Goal: Task Accomplishment & Management: Use online tool/utility

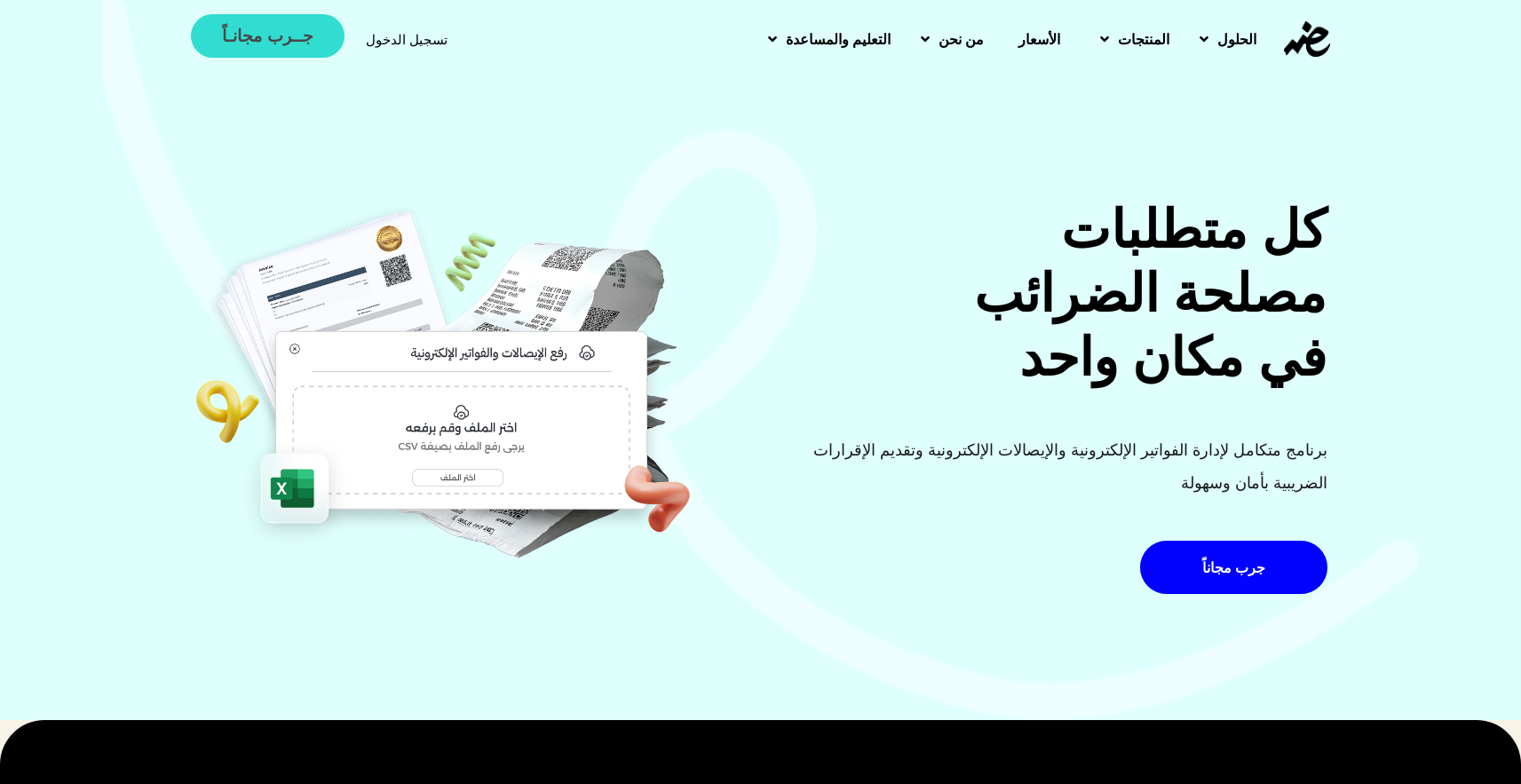
click at [236, 19] on link "جــرب مجانـاً" at bounding box center [267, 35] width 152 height 43
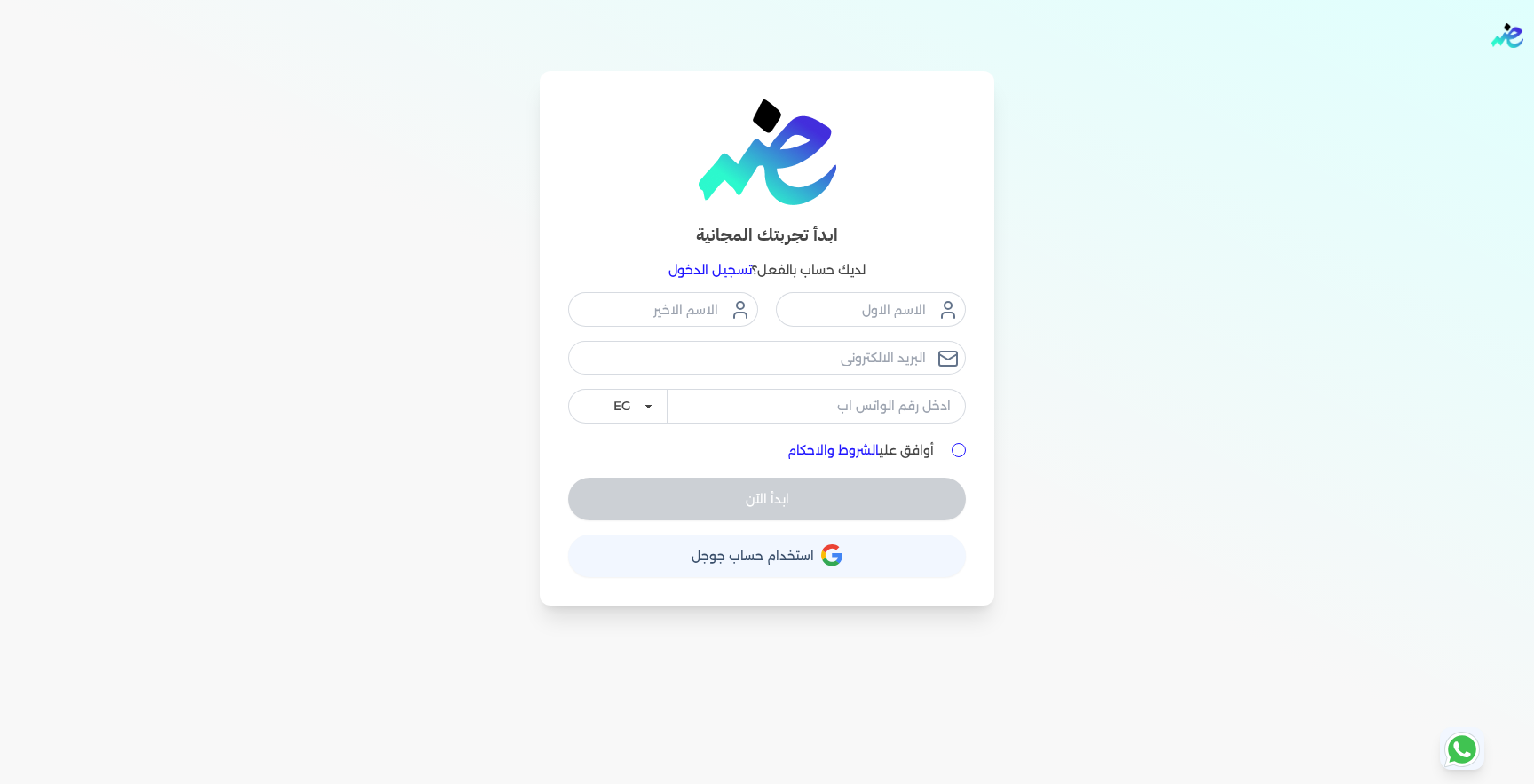
click at [1097, 479] on div "ابدأ تجربتك المجانية لديك حساب بالفعل؟ تسجيل الدخول EG KSA أوافق علي الشروط وال…" at bounding box center [767, 337] width 1364 height 534
click at [916, 305] on input "text" at bounding box center [871, 309] width 190 height 33
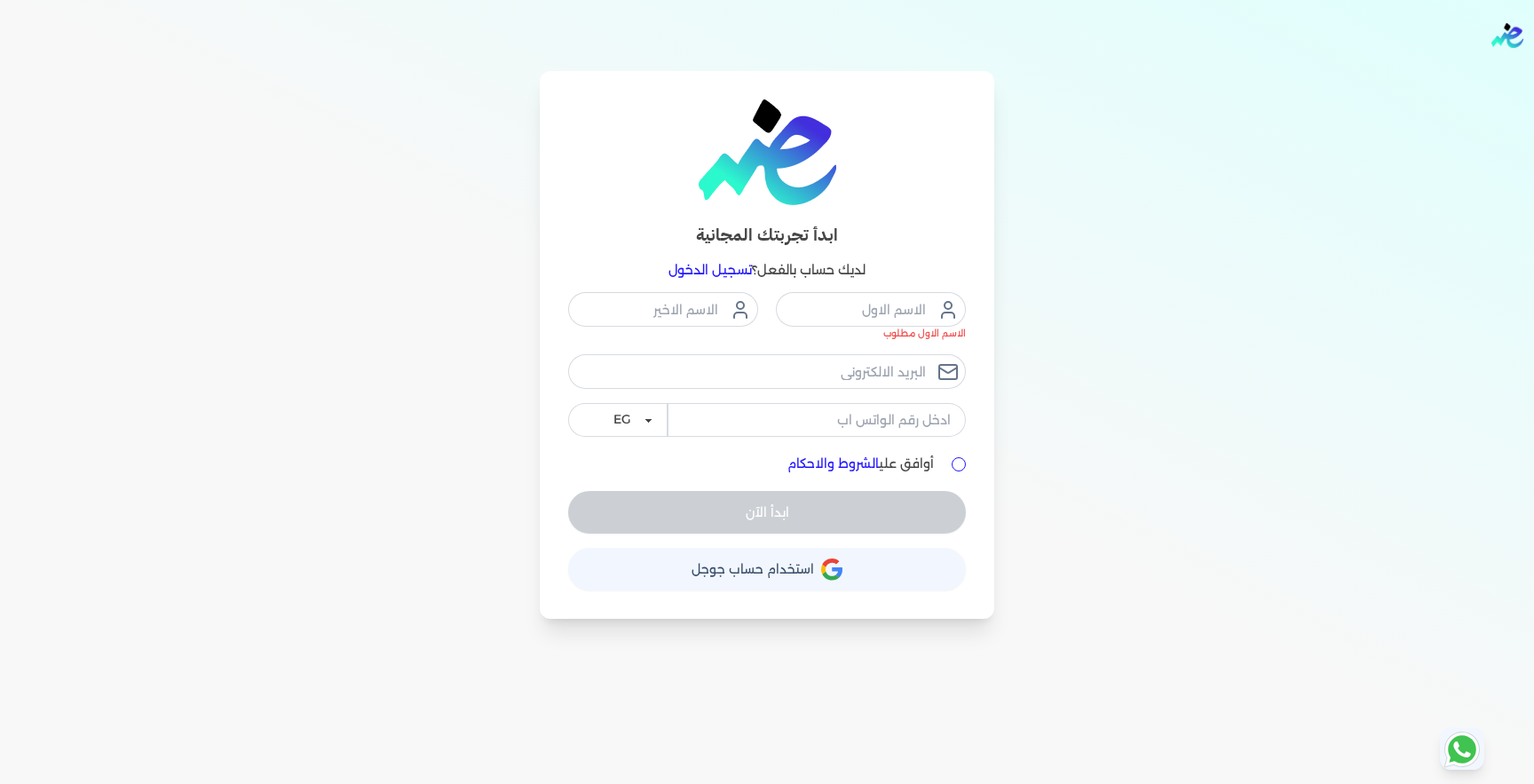
click at [1060, 303] on div "ابدأ تجربتك المجانية لديك حساب بالفعل؟ تسجيل الدخول الاسم الاول مطلوب EG KSA أو…" at bounding box center [767, 344] width 1364 height 548
click at [828, 560] on icon "button" at bounding box center [830, 563] width 17 height 9
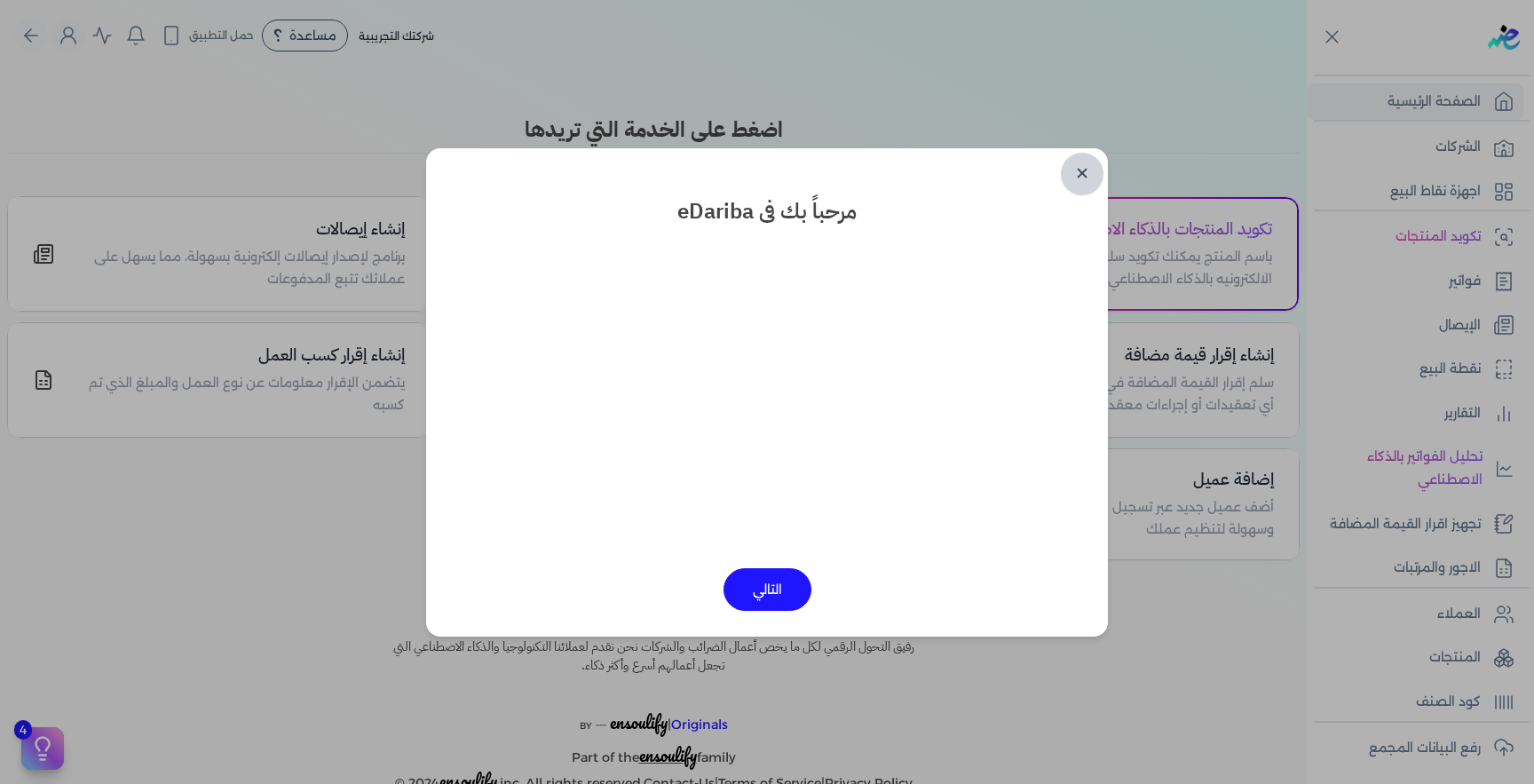
click at [1084, 173] on link "✕" at bounding box center [1081, 173] width 42 height 42
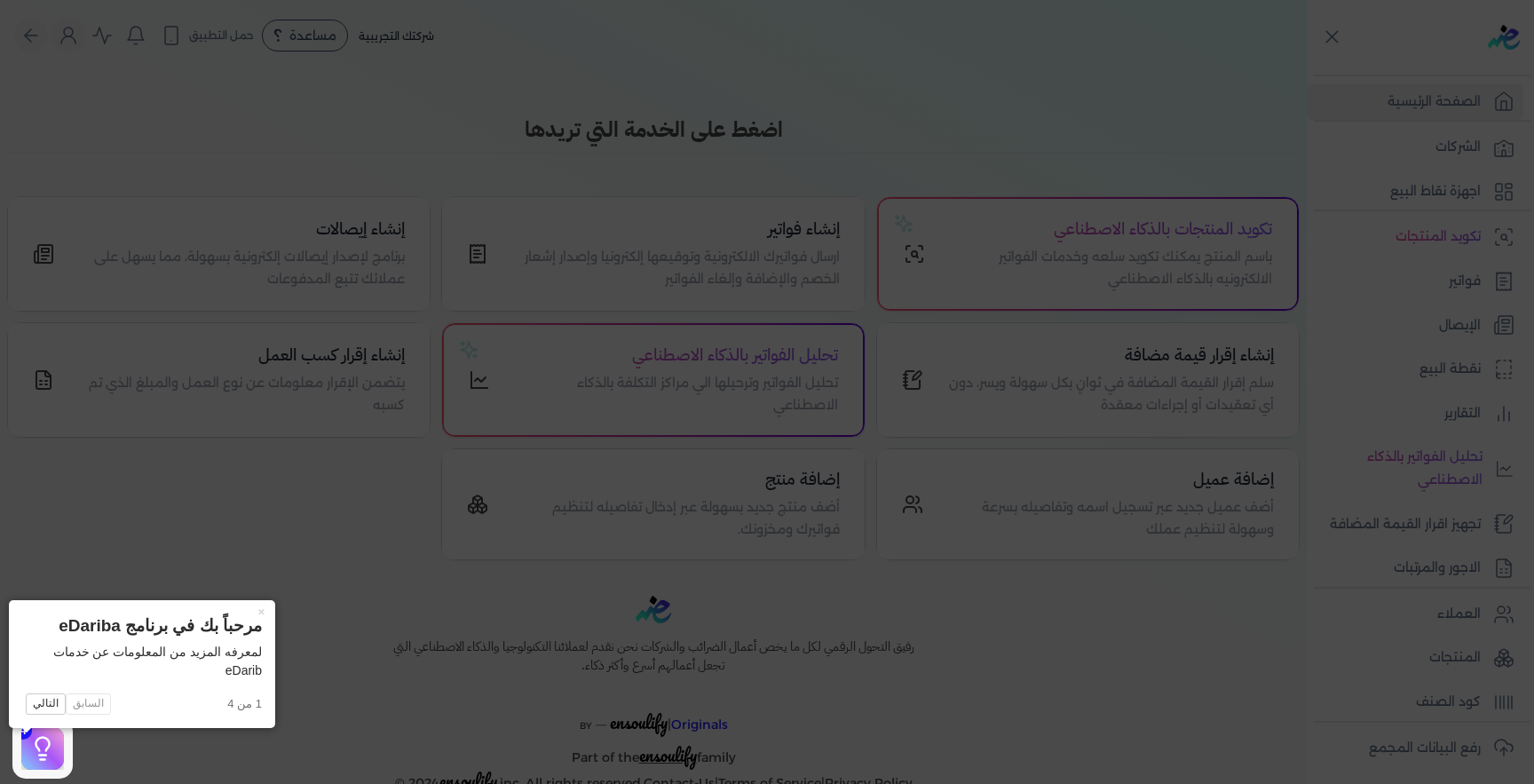
click at [1063, 71] on icon at bounding box center [767, 392] width 1534 height 784
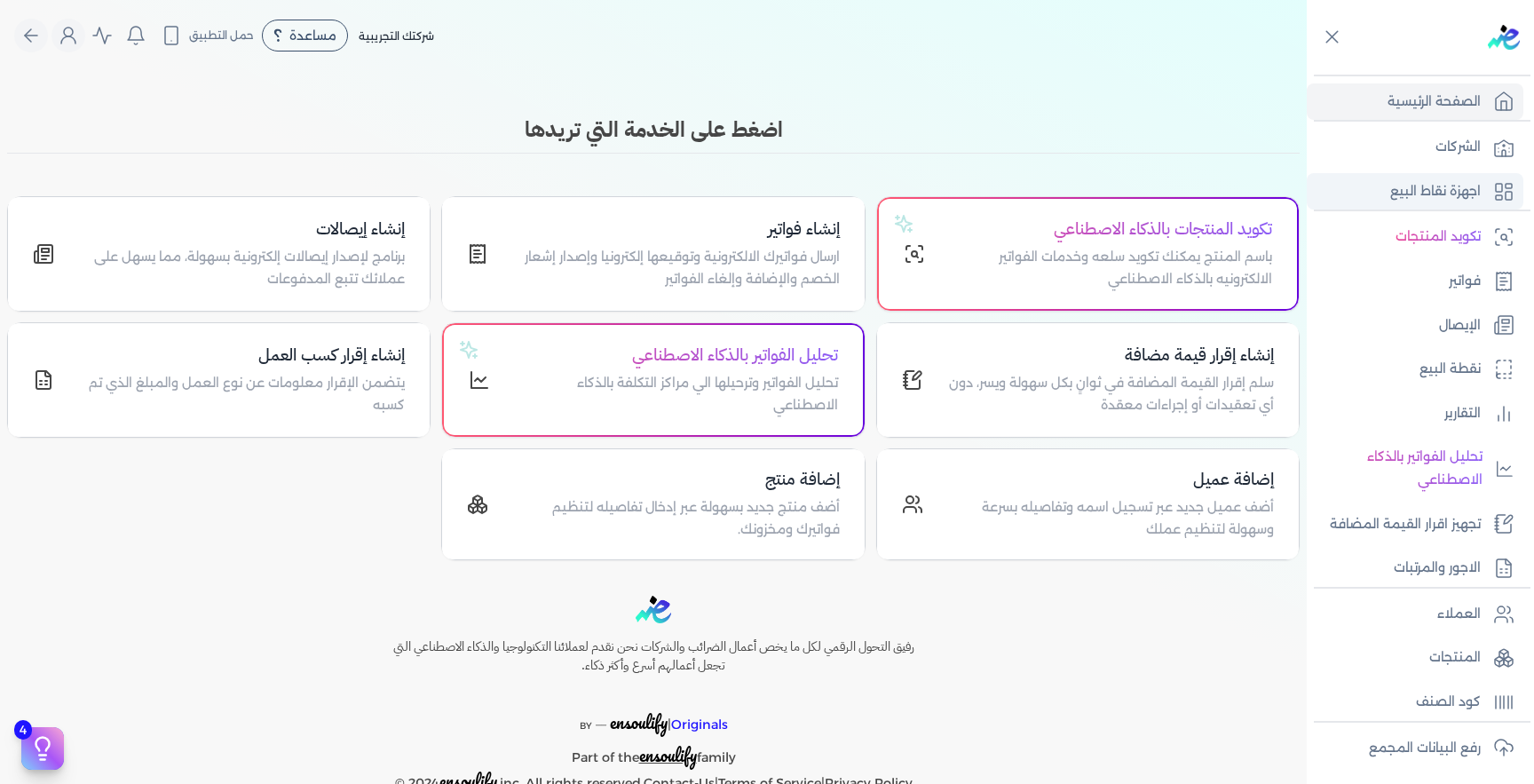
click at [1452, 197] on p "اجهزة نقاط البيع" at bounding box center [1436, 191] width 91 height 23
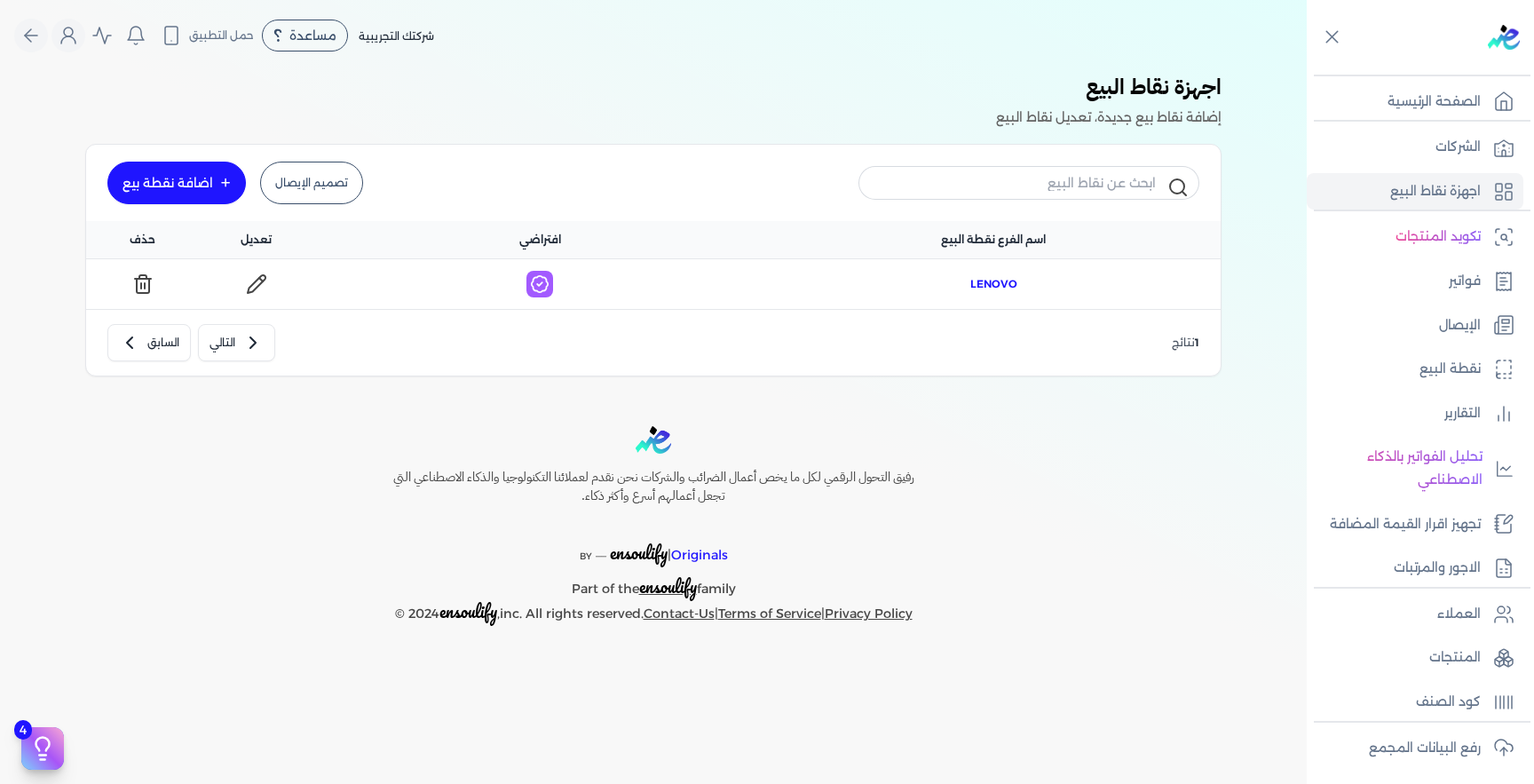
click at [973, 285] on span "lenovo" at bounding box center [994, 284] width 47 height 16
click at [981, 279] on span "lenovo" at bounding box center [994, 284] width 47 height 16
click at [183, 180] on div "اضافة نقطة بيع" at bounding box center [168, 183] width 91 height 13
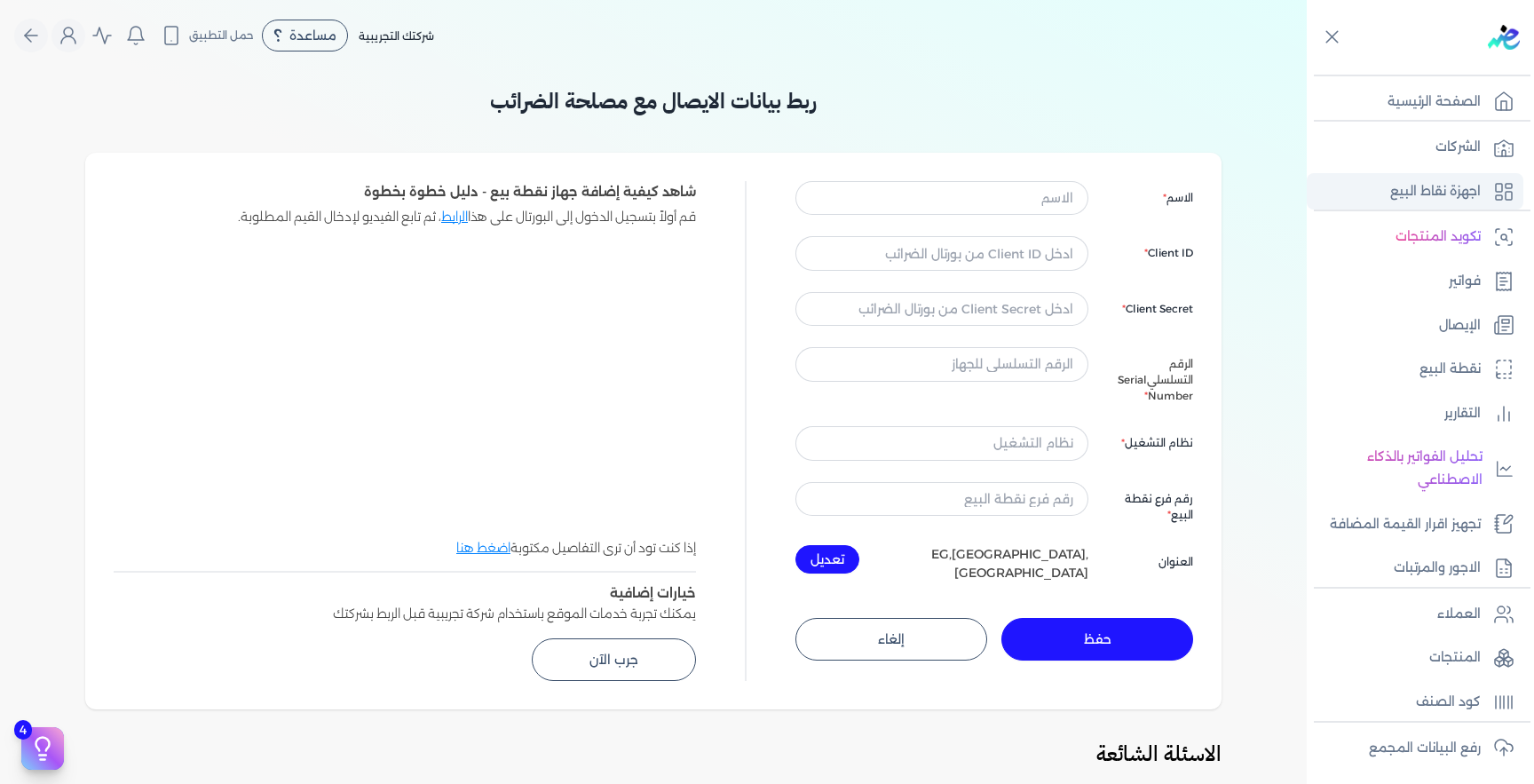
click at [1413, 194] on p "اجهزة نقاط البيع" at bounding box center [1436, 191] width 91 height 23
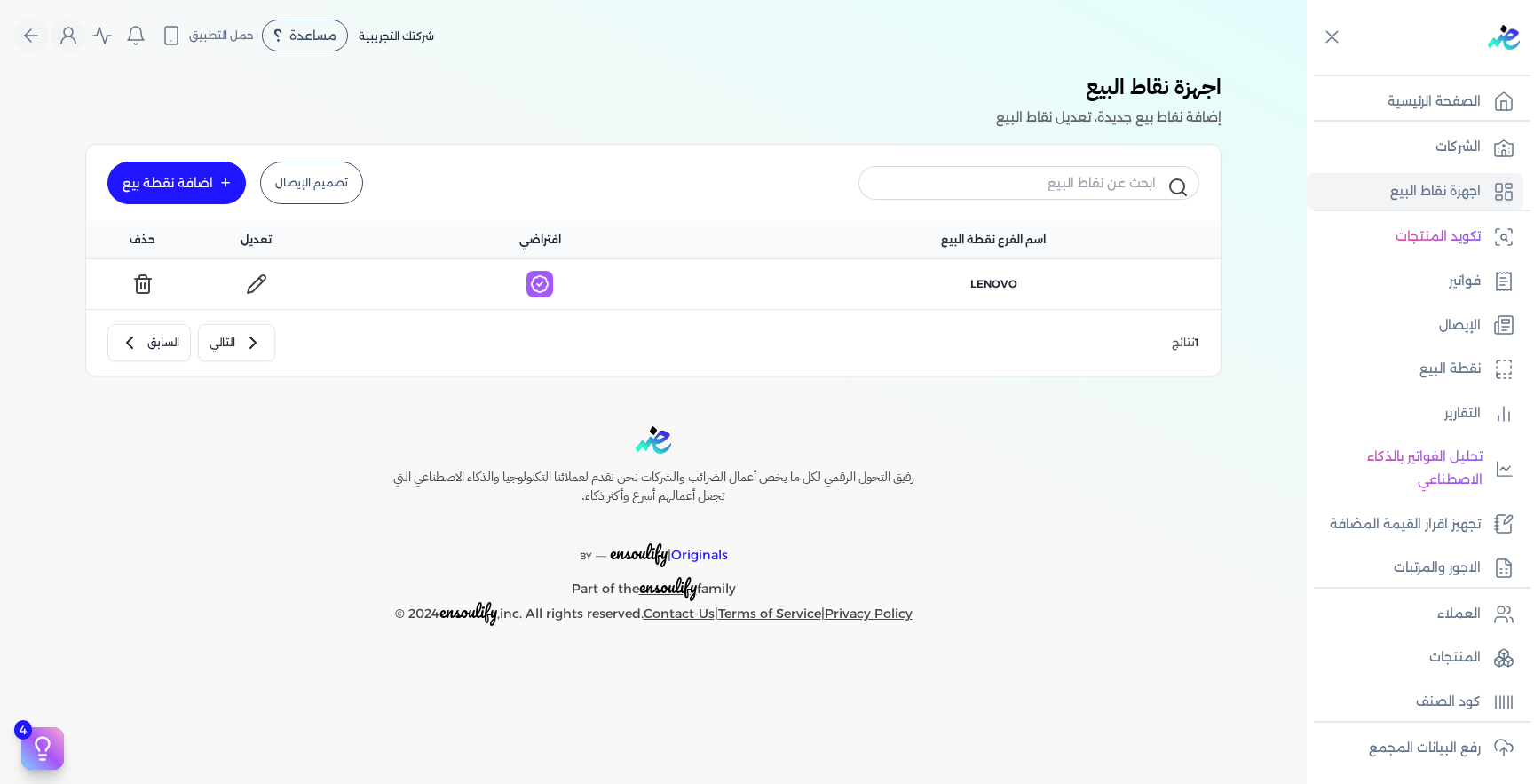
click at [258, 295] on link at bounding box center [256, 283] width 44 height 29
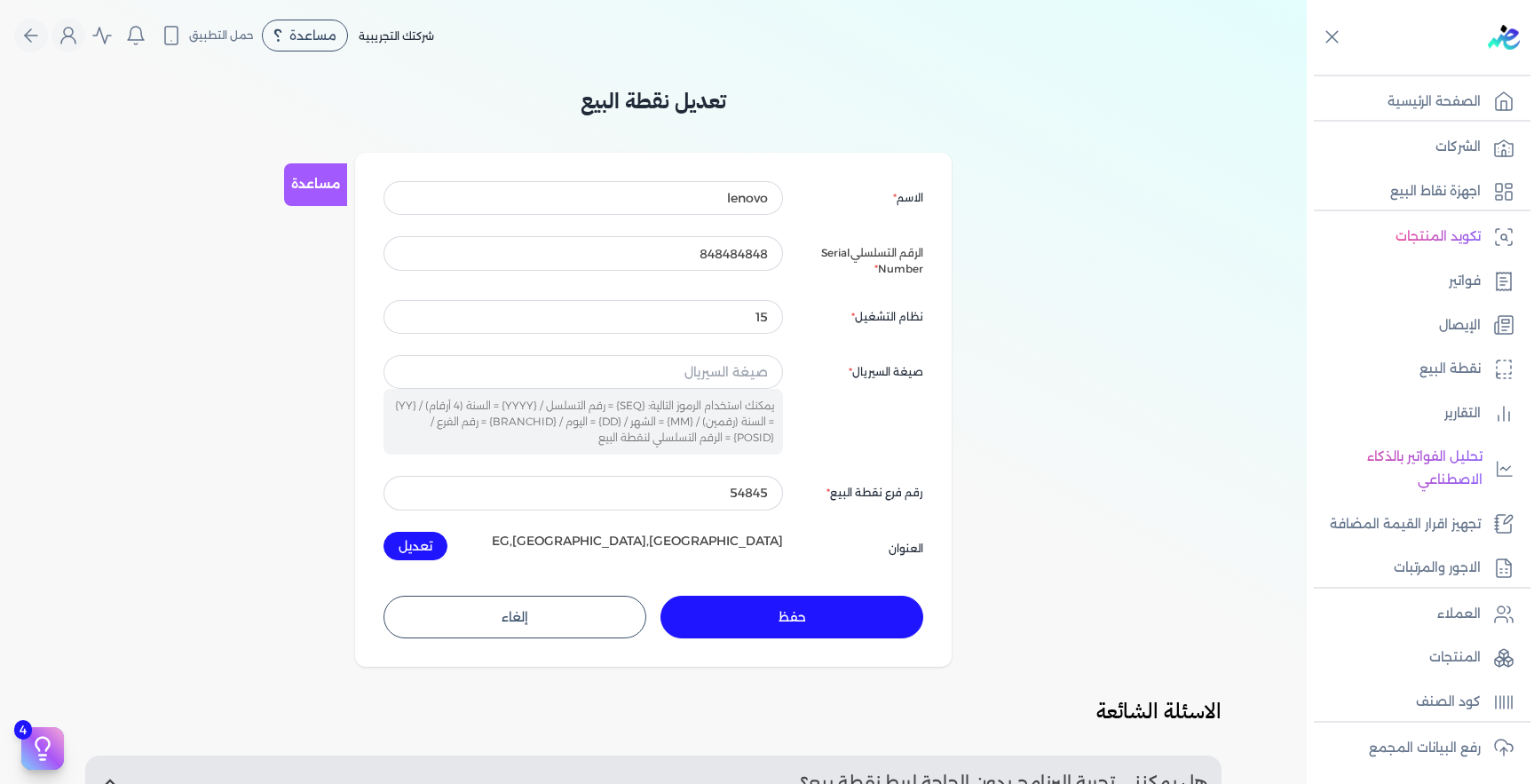
click at [524, 623] on button "إلغاء" at bounding box center [515, 617] width 263 height 42
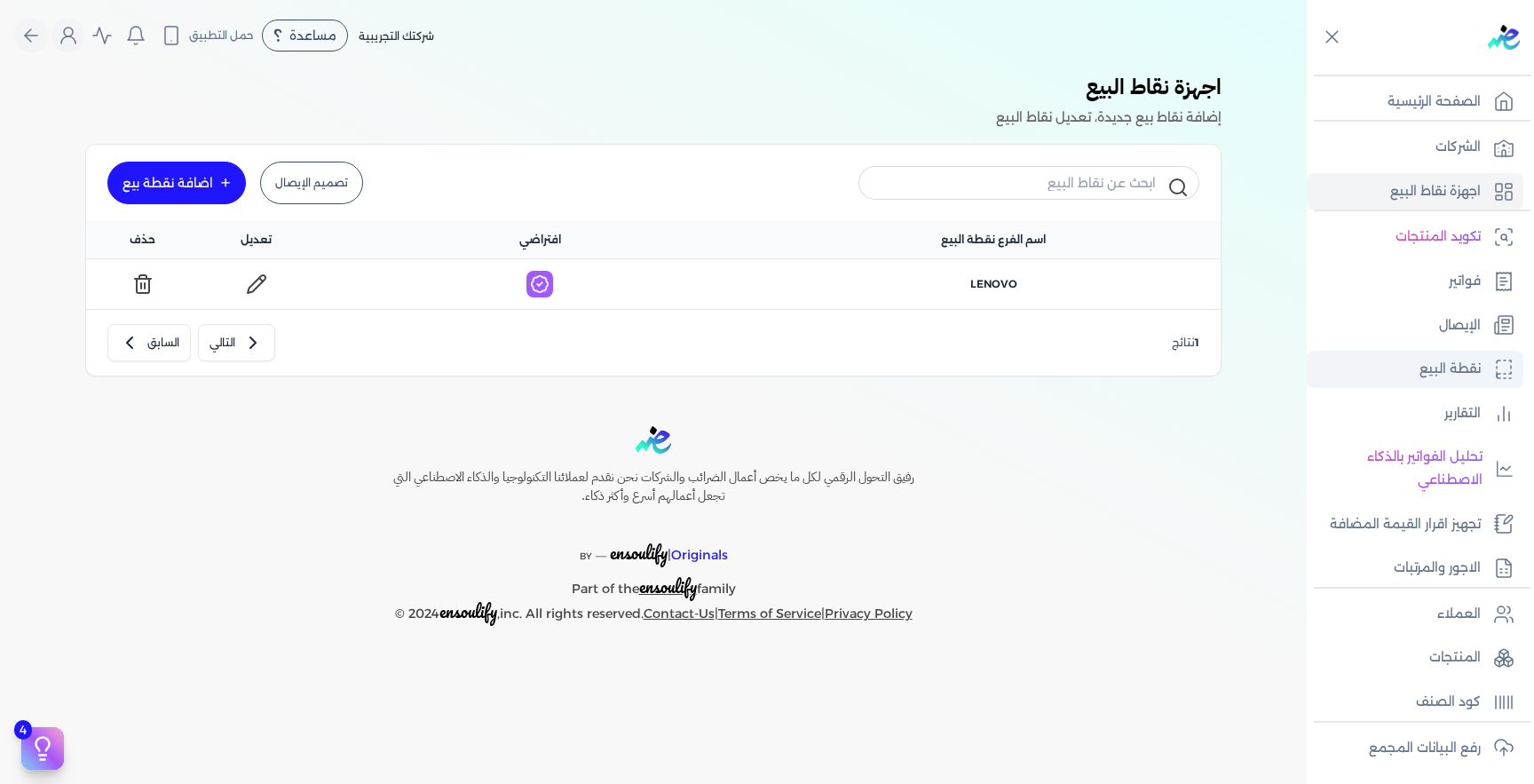
click at [1436, 375] on p "نقطة البيع" at bounding box center [1450, 369] width 61 height 23
select select
select select "EGP"
select select "EGS"
select select "B"
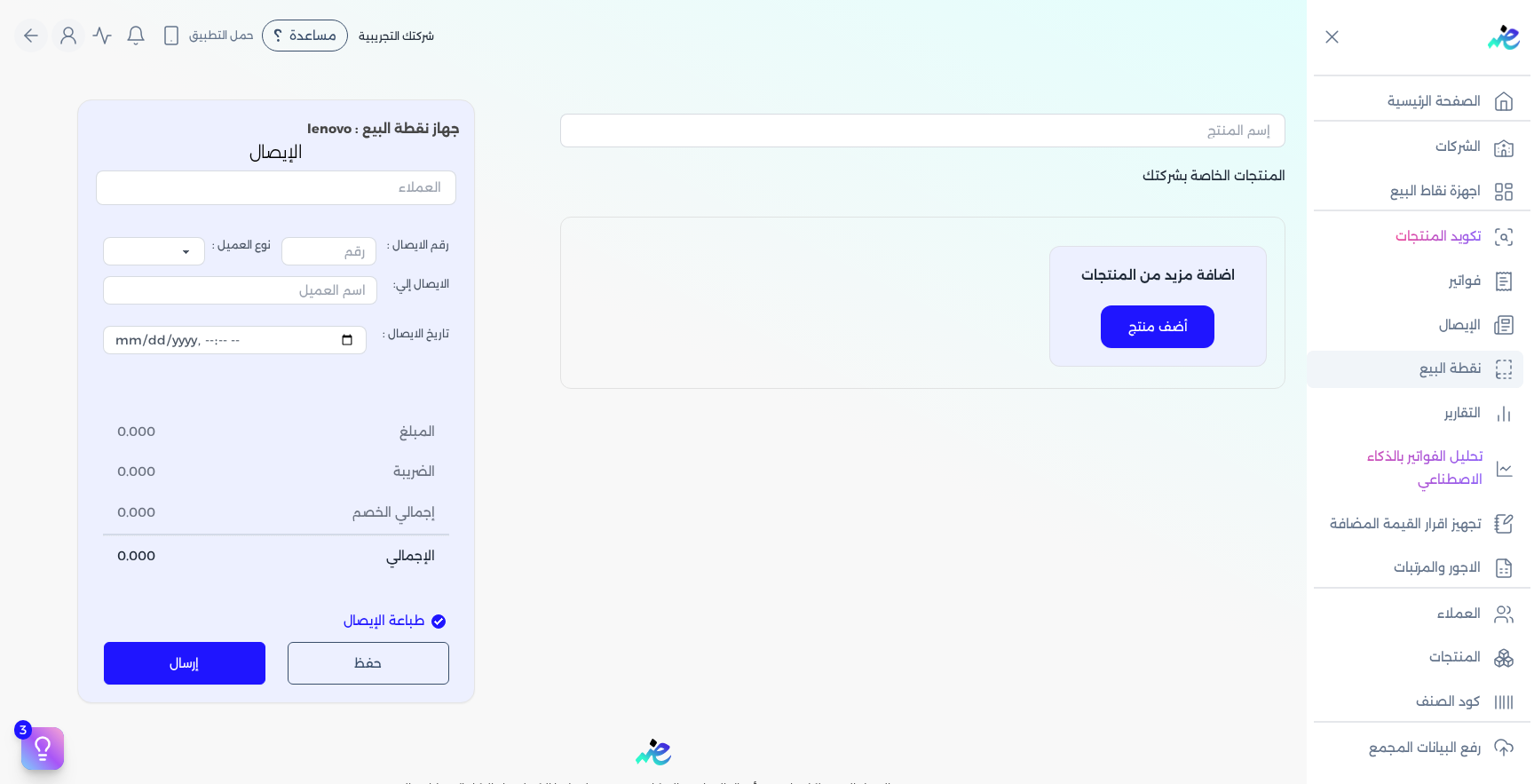
type input "1"
select select "P"
type input "عميل نقدي"
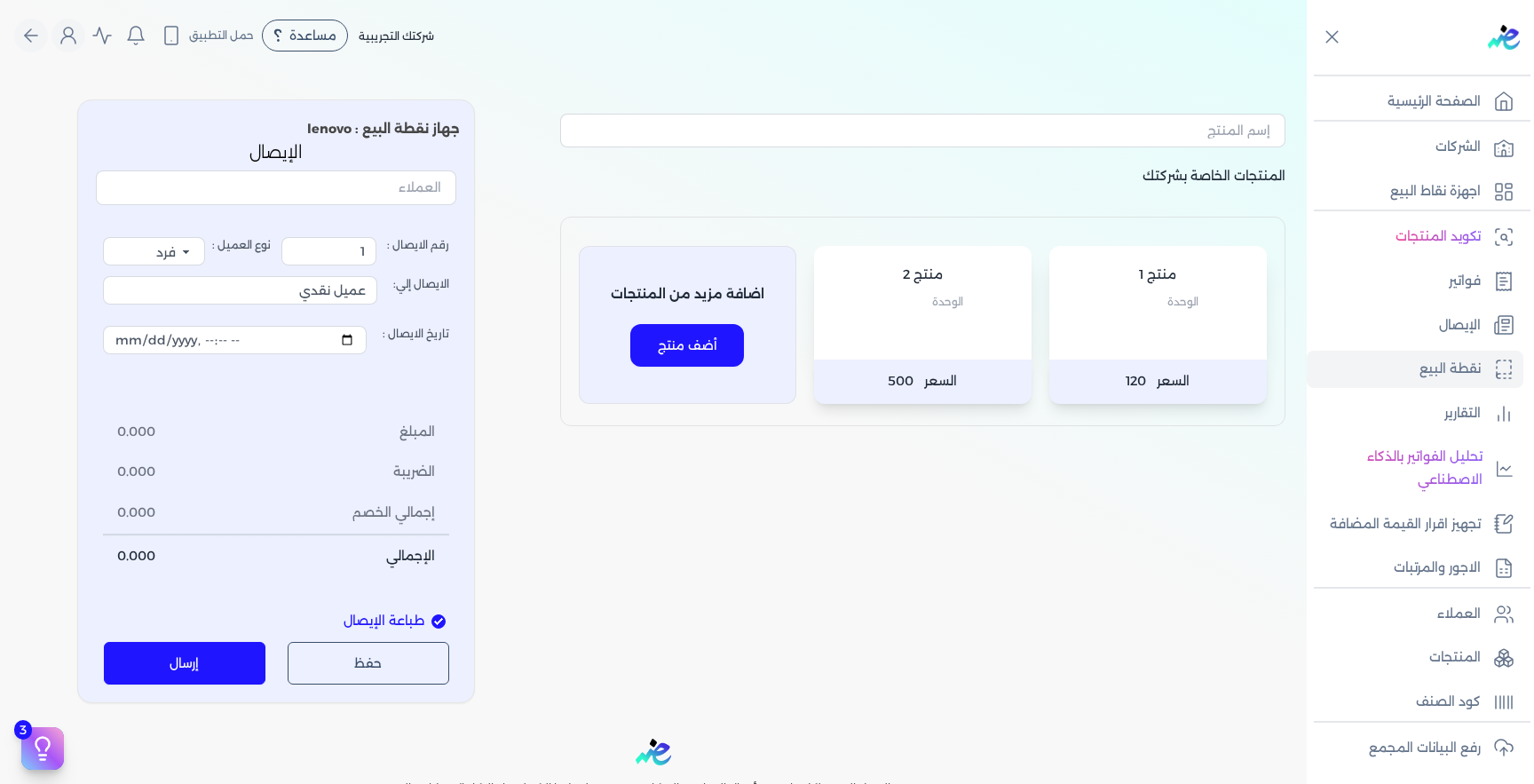
click at [1072, 376] on p "السعر 120" at bounding box center [1158, 381] width 217 height 44
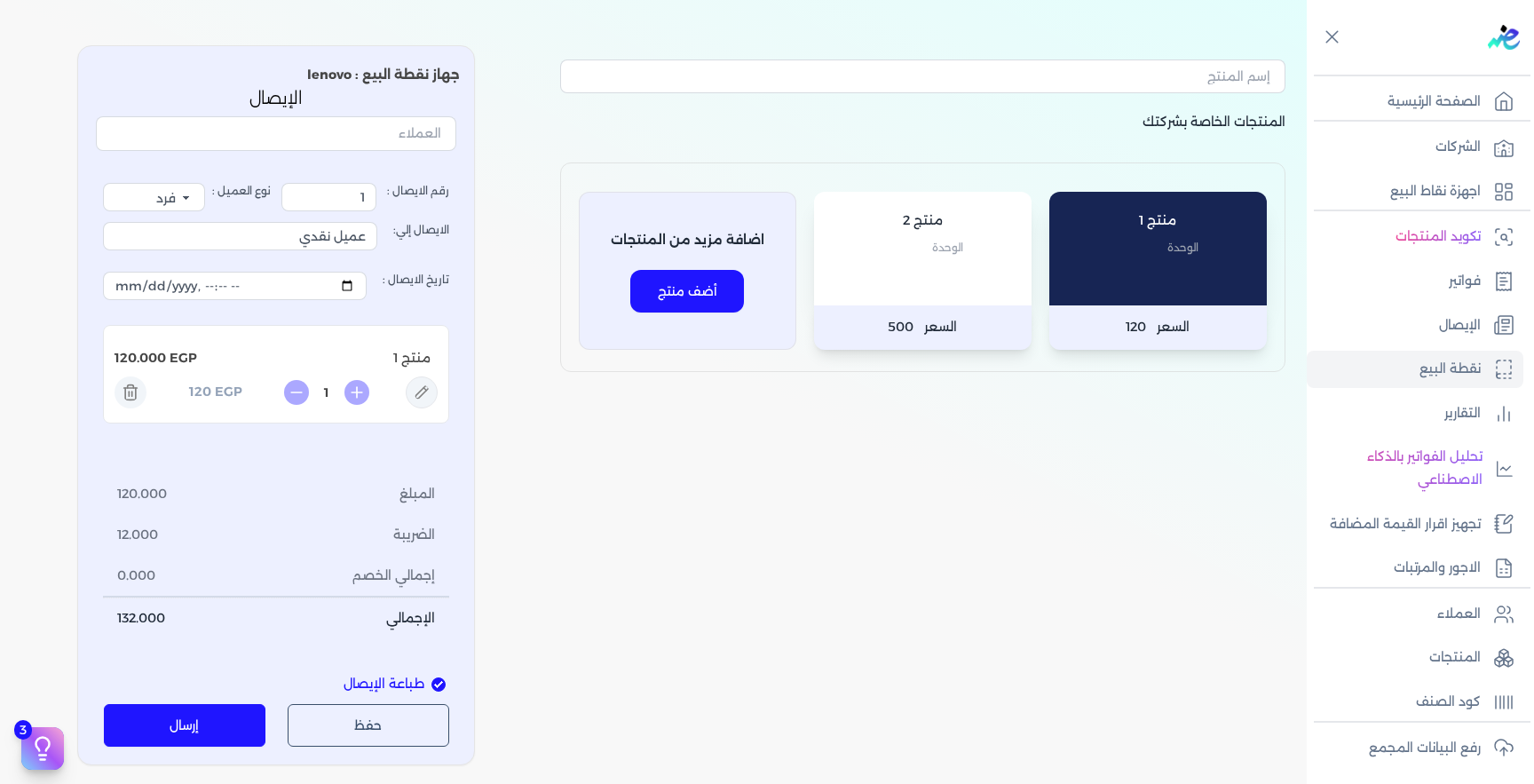
scroll to position [59, 0]
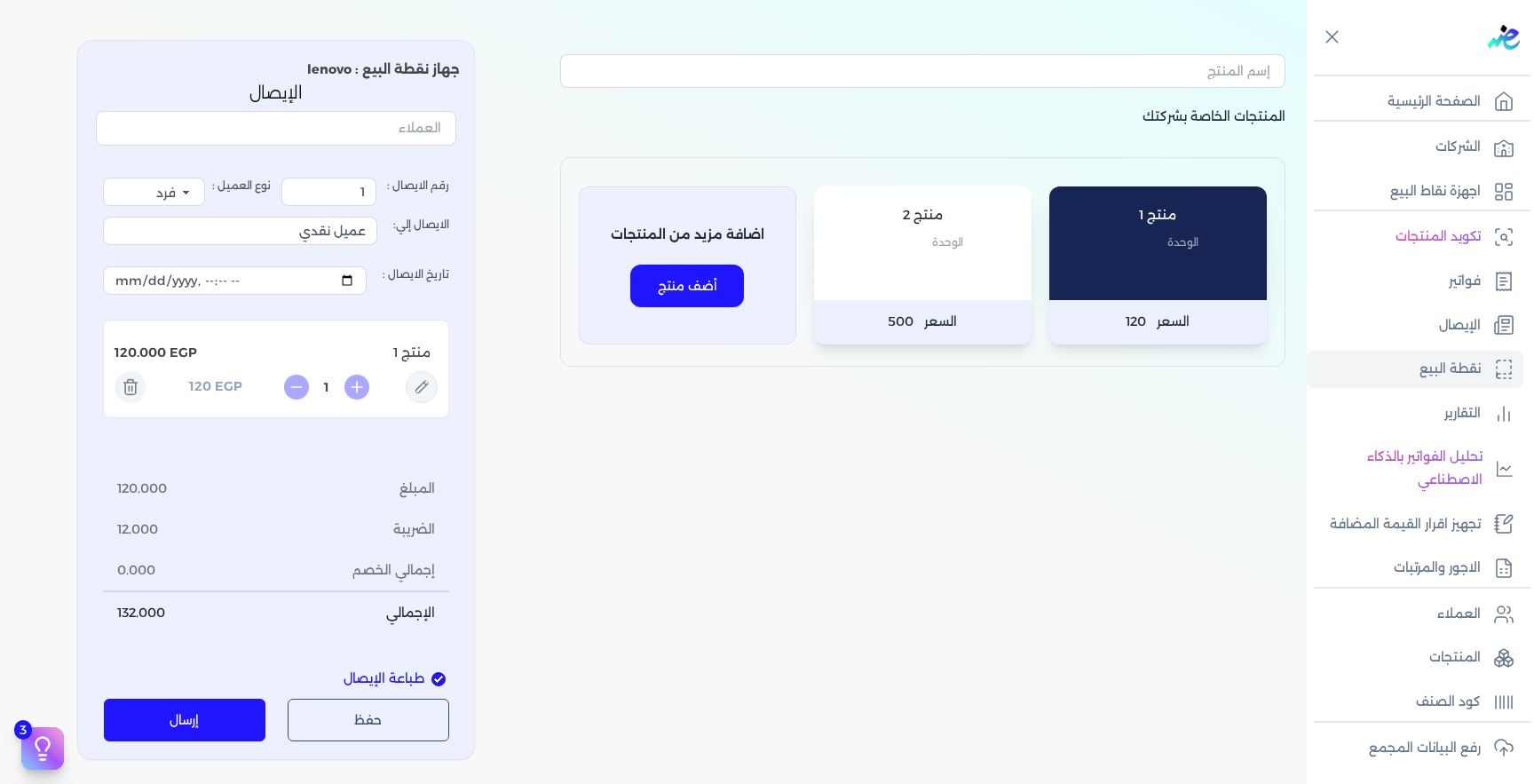
click at [423, 384] on icon at bounding box center [421, 387] width 31 height 31
type input "منتج 1"
type input "120"
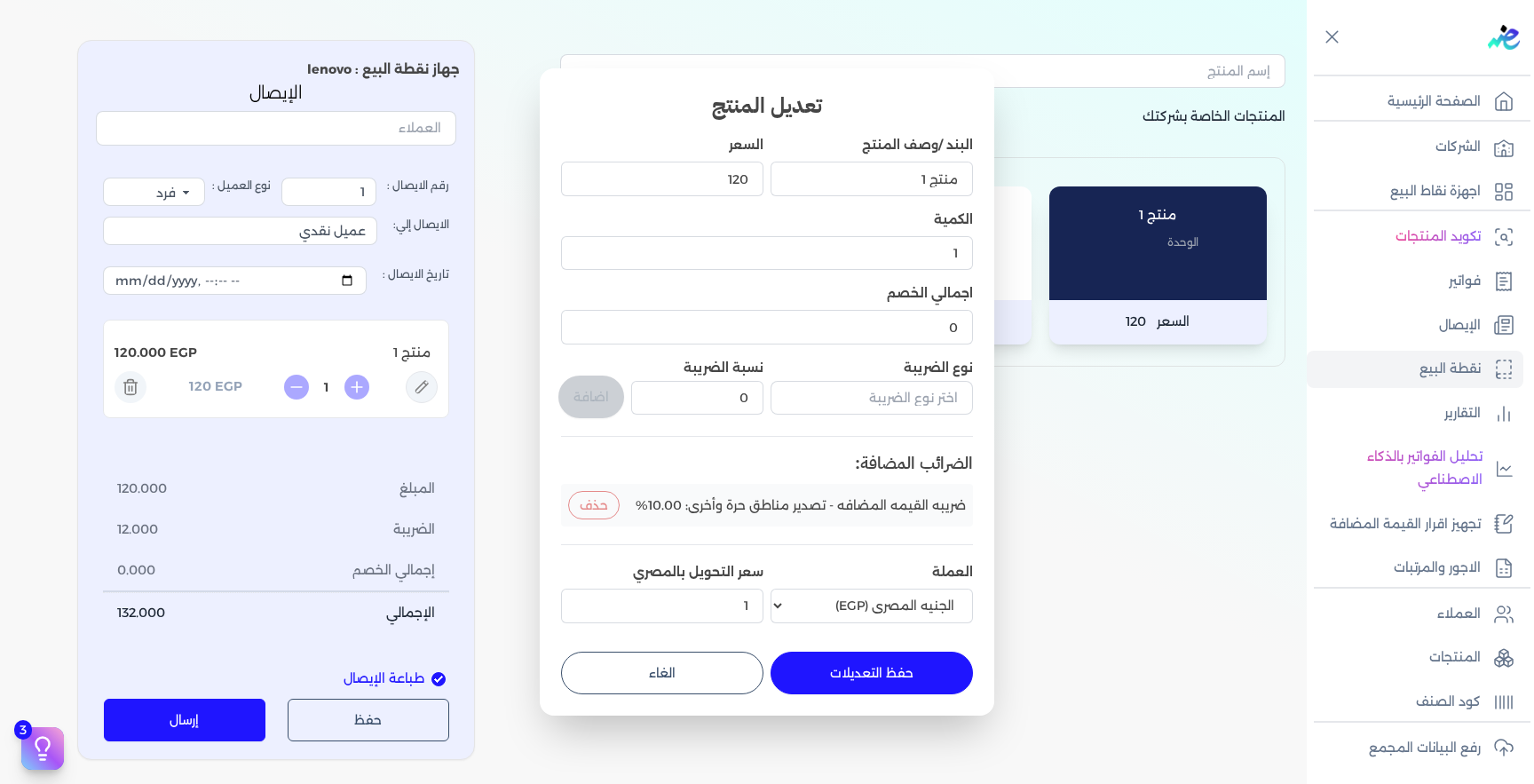
click at [654, 673] on button "الغاء" at bounding box center [662, 672] width 203 height 42
type input "0"
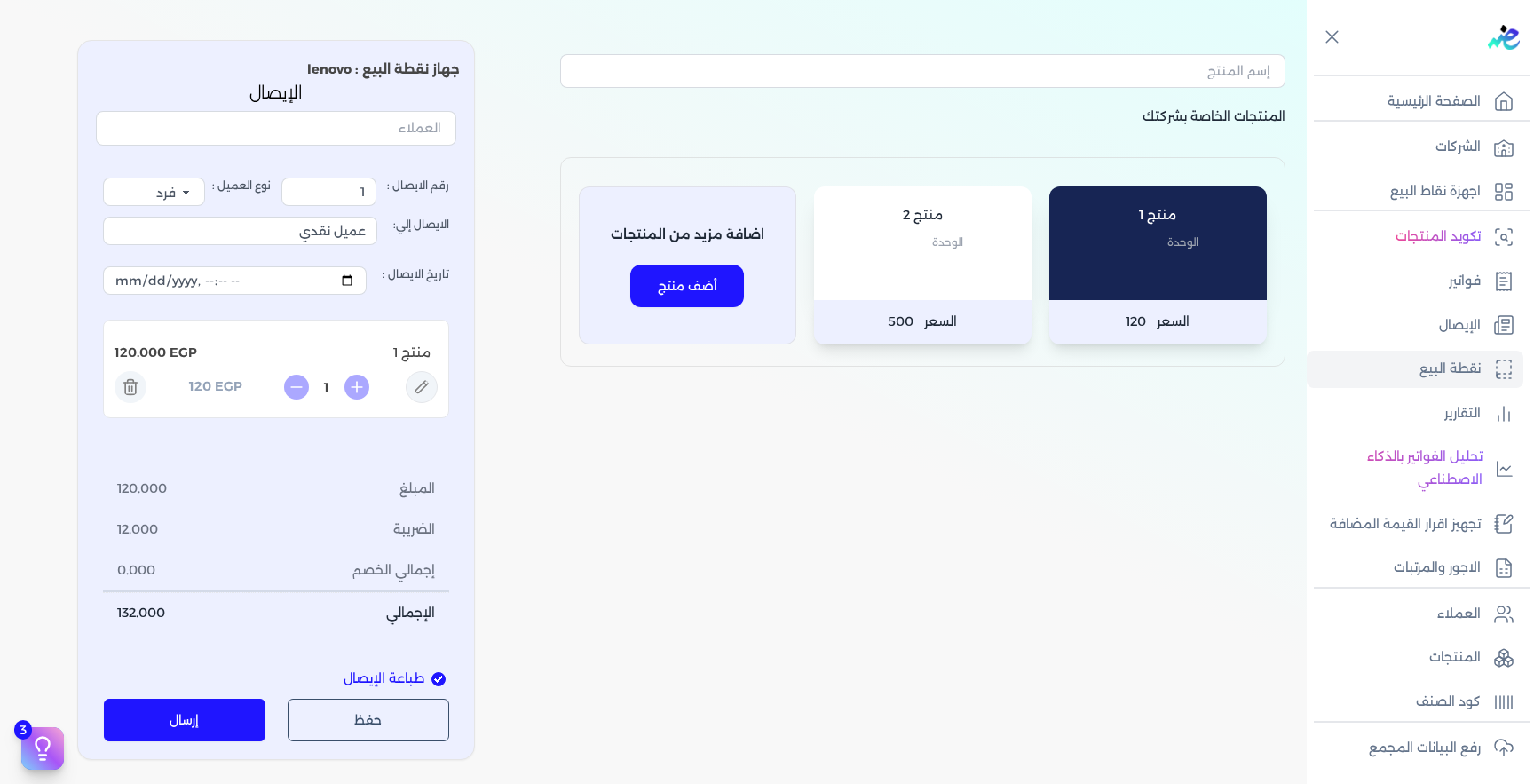
click at [826, 607] on div "المنتجات الخاصة بشركتك منتج 1 الوحدة السعر 120 منتج 2 الوحدة السعر 500 اضافة مز…" at bounding box center [923, 400] width 754 height 720
click at [369, 721] on div "3 دليل البدء السريع اكمل الخطوات التالية لبدء استخدام النظام مكتمل 33% الربط ال…" at bounding box center [355, 717] width 29 height 19
click at [407, 678] on span "طباعة الإيصال" at bounding box center [384, 679] width 81 height 20
click at [432, 678] on input "طباعة الإيصال" at bounding box center [439, 679] width 14 height 14
click at [407, 678] on span "طباعة الإيصال" at bounding box center [384, 679] width 81 height 20
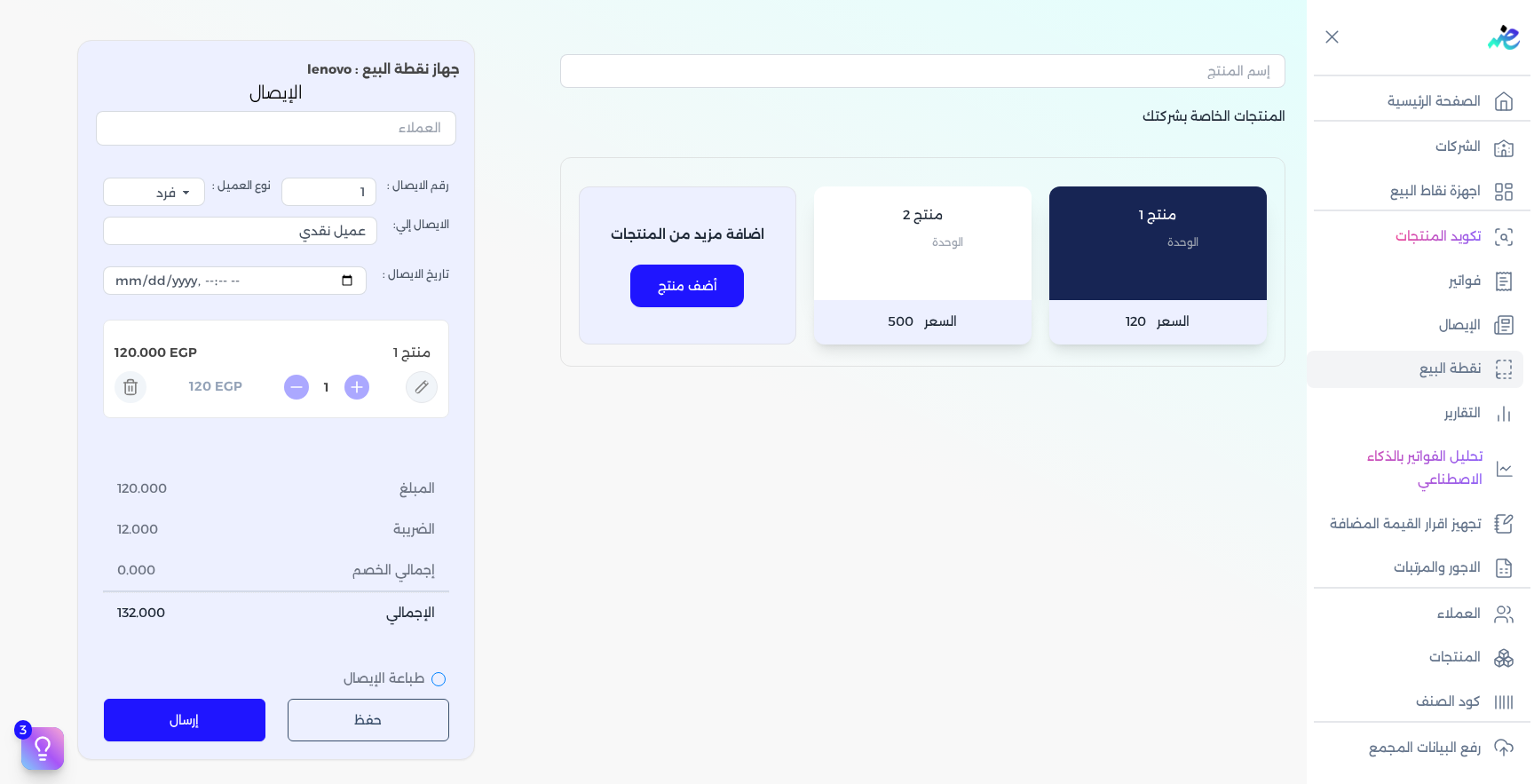
click at [432, 678] on input "طباعة الإيصال" at bounding box center [439, 679] width 14 height 14
checkbox input "true"
click at [205, 714] on button "إرسال" at bounding box center [185, 719] width 162 height 42
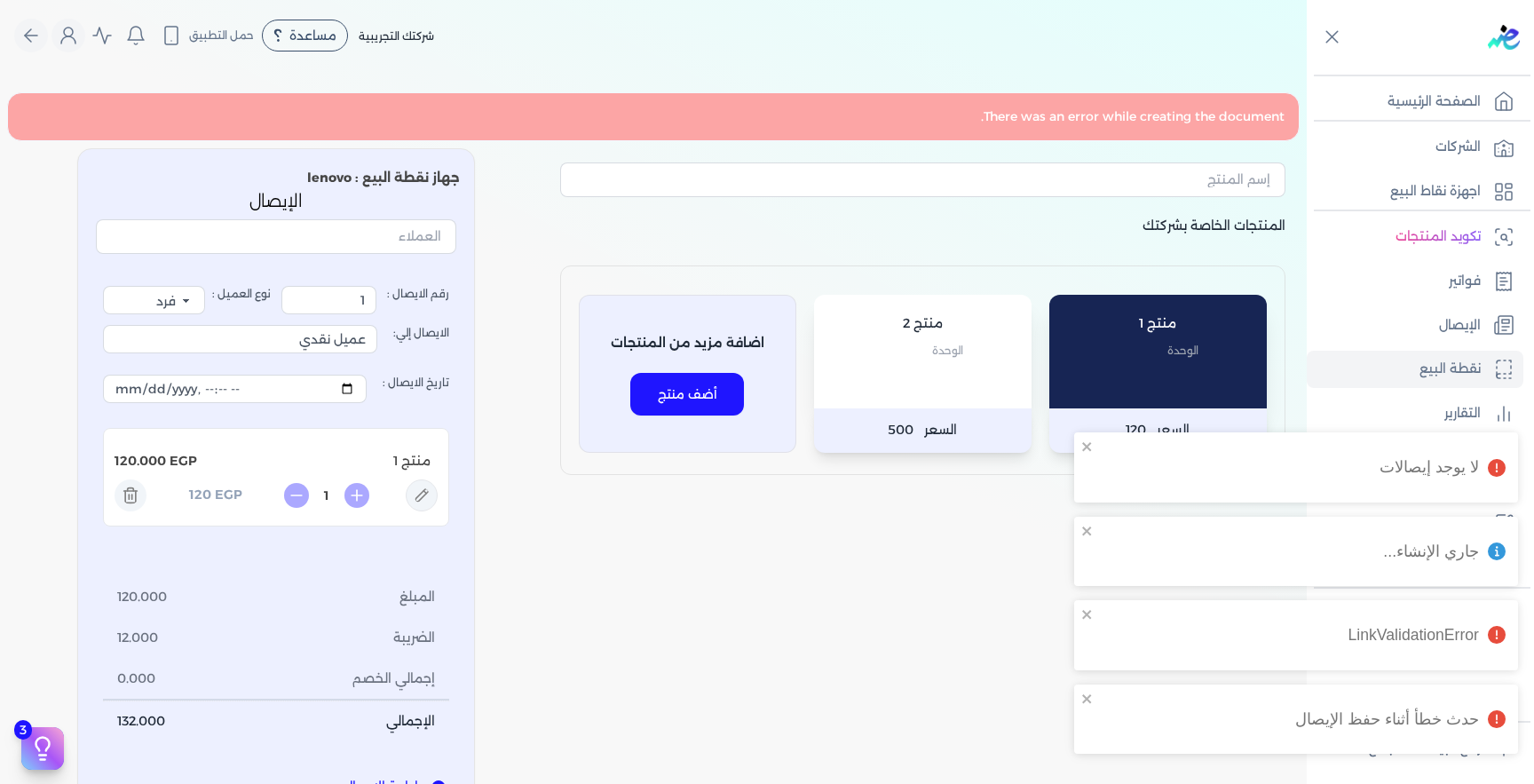
scroll to position [0, 0]
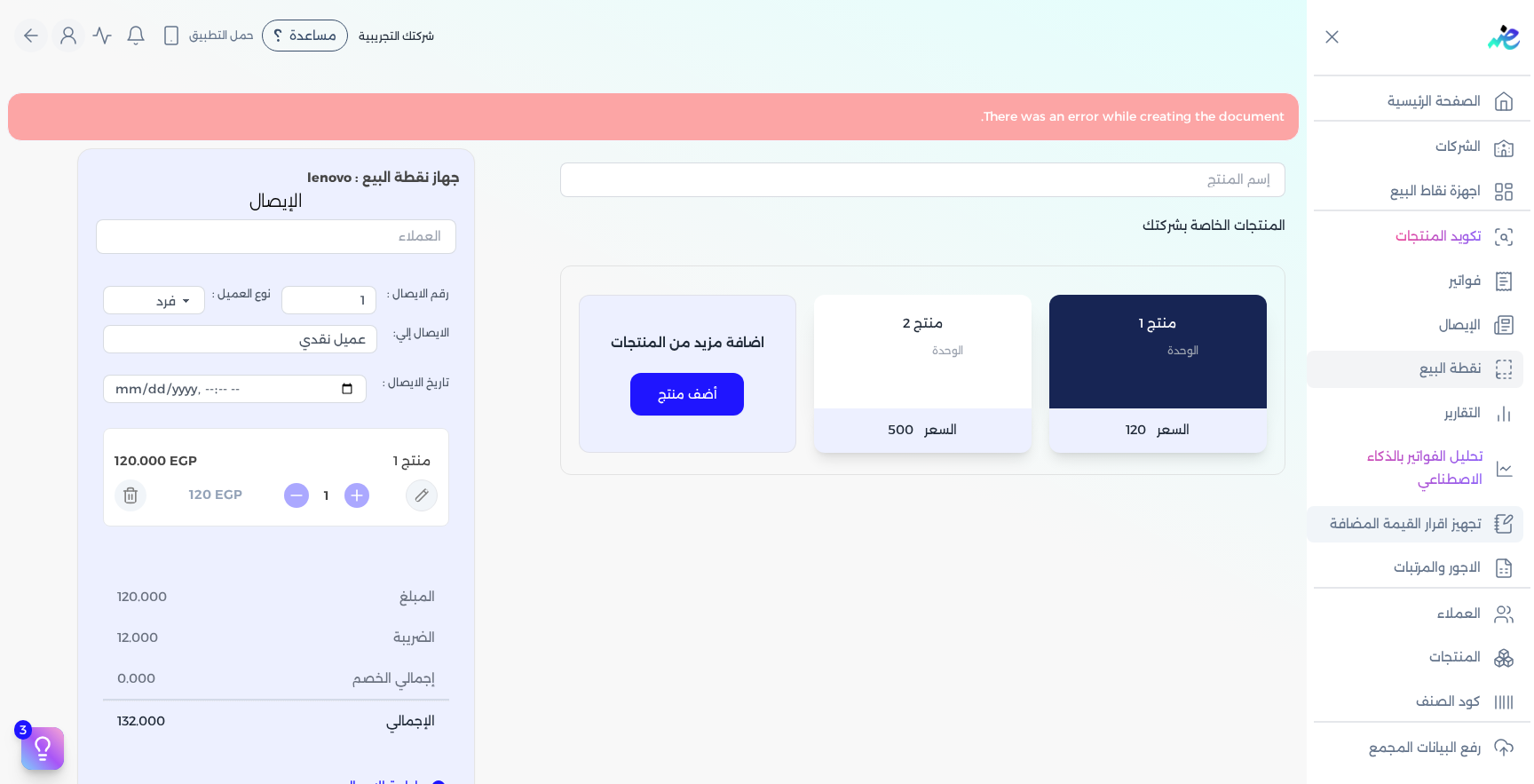
click at [1361, 521] on p "تجهيز اقرار القيمة المضافة" at bounding box center [1405, 524] width 151 height 23
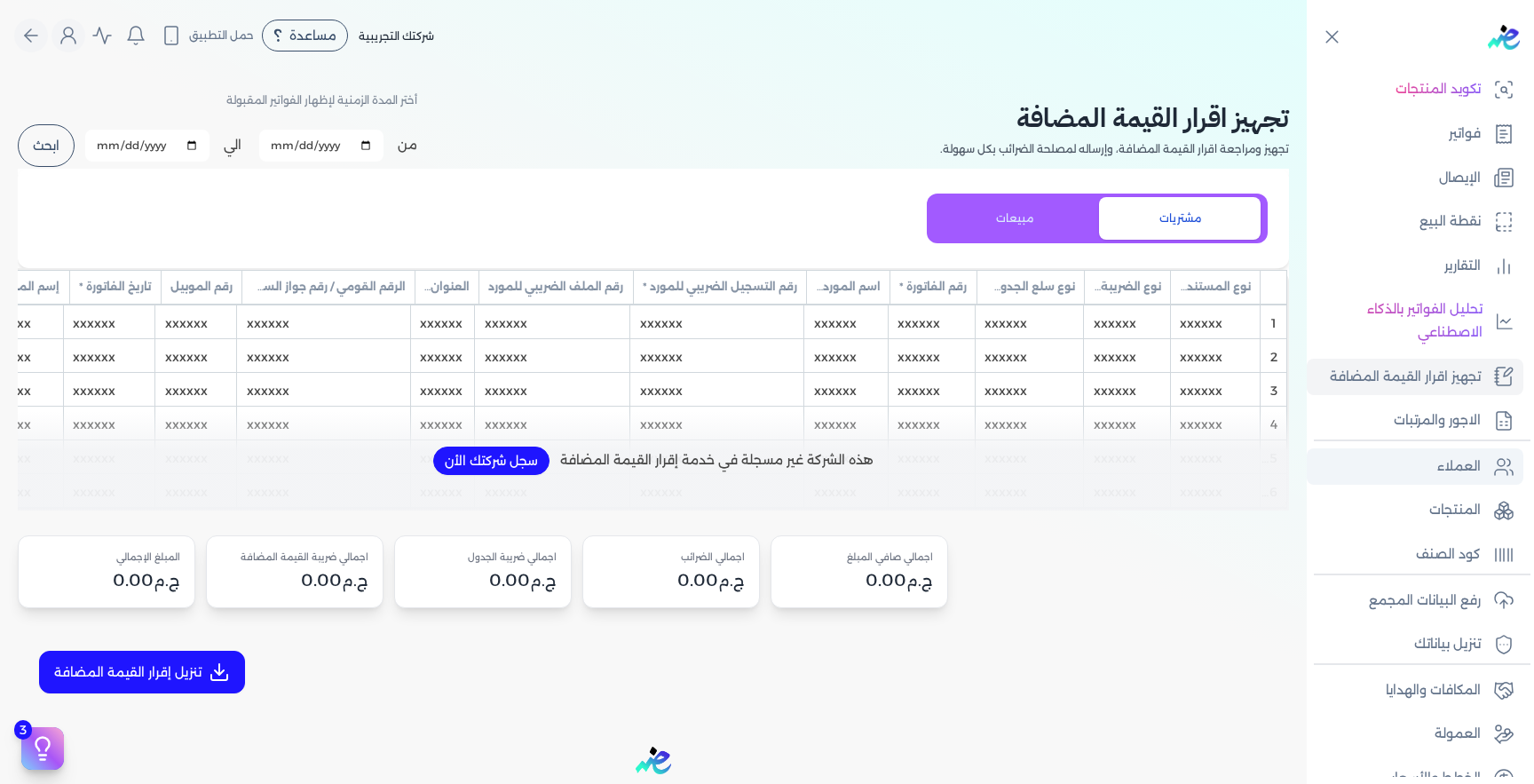
scroll to position [174, 0]
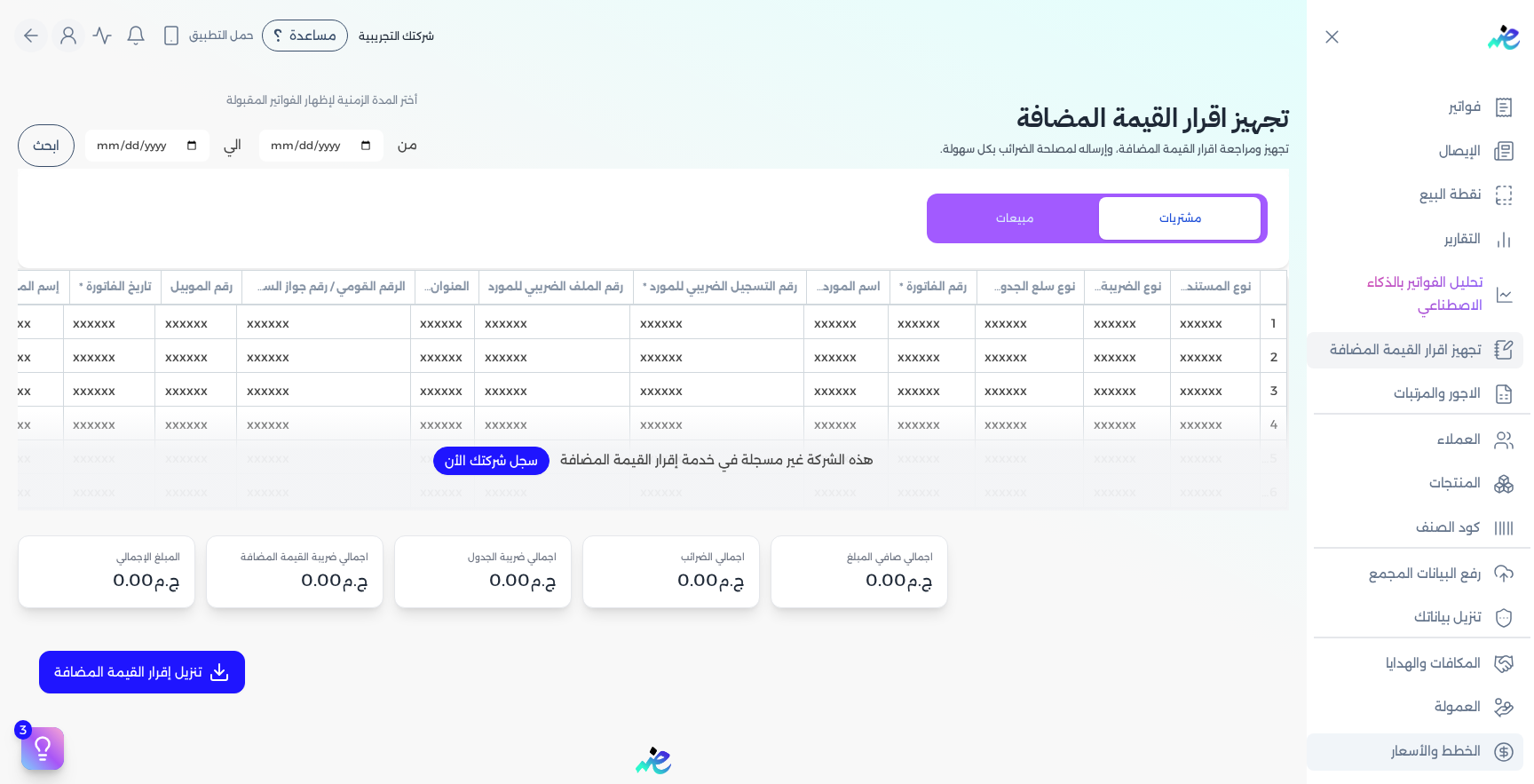
click at [1434, 760] on p "الخطط والأسعار" at bounding box center [1436, 752] width 90 height 23
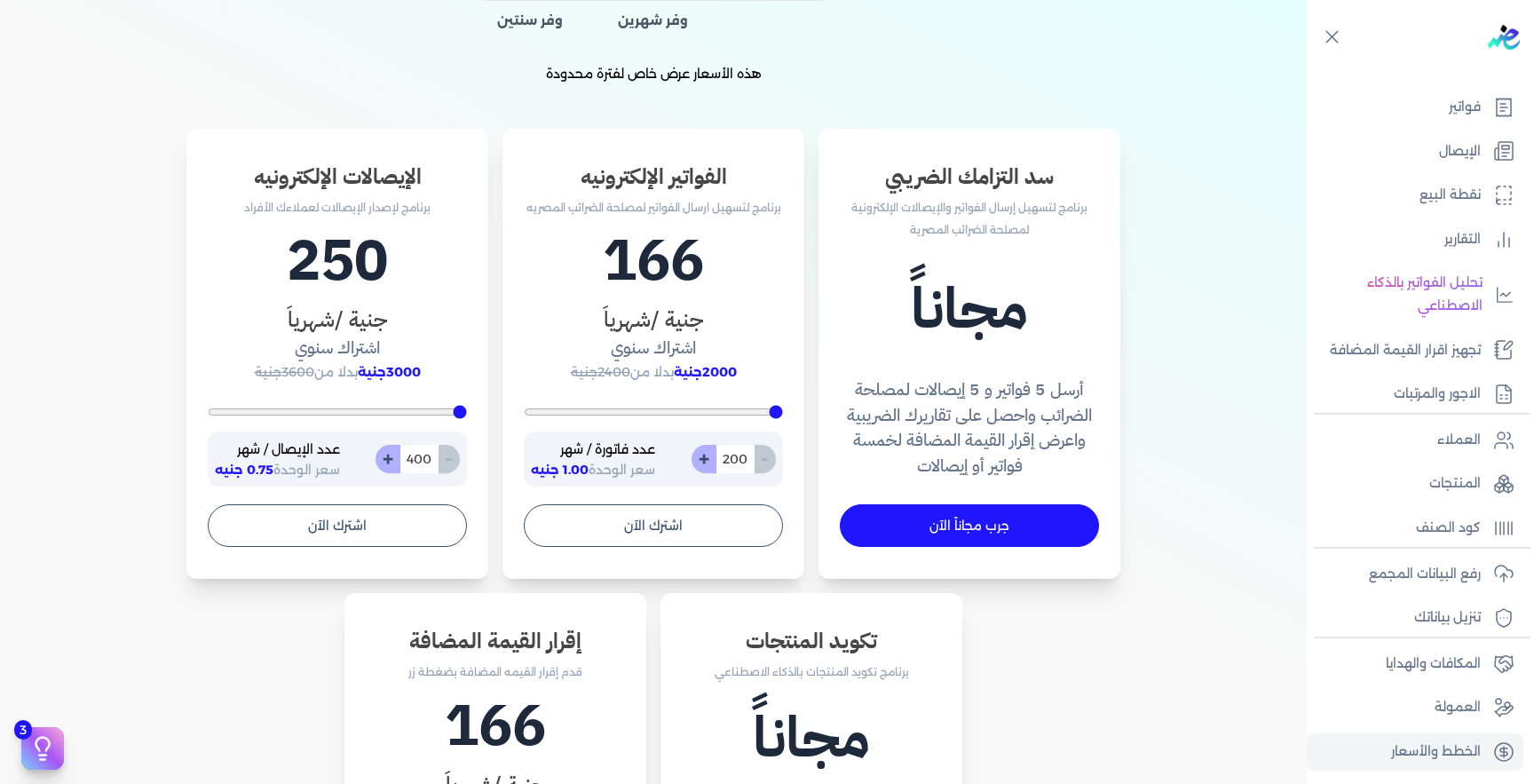
scroll to position [474, 0]
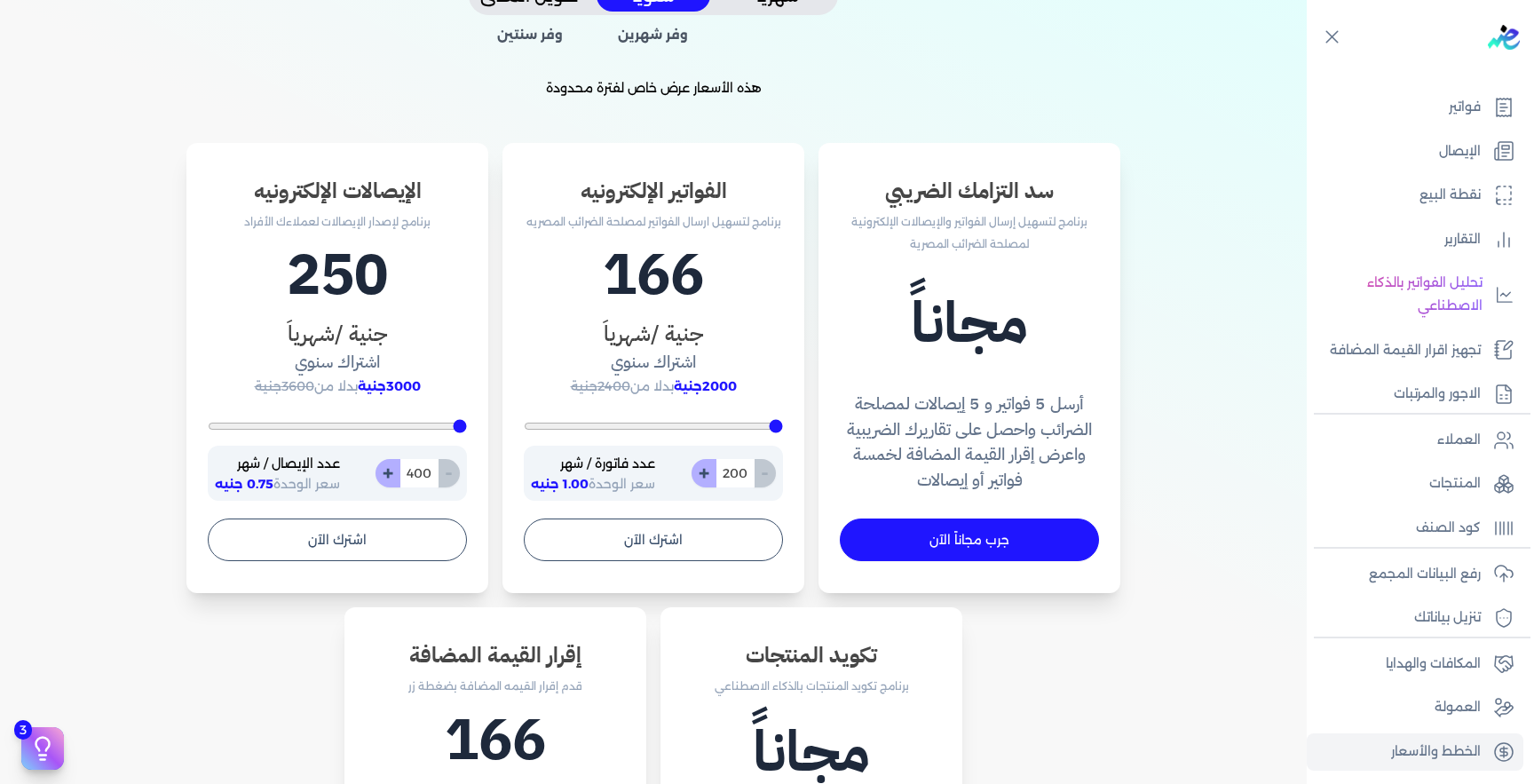
click at [672, 271] on h1 "166" at bounding box center [653, 274] width 260 height 86
copy h1 "166"
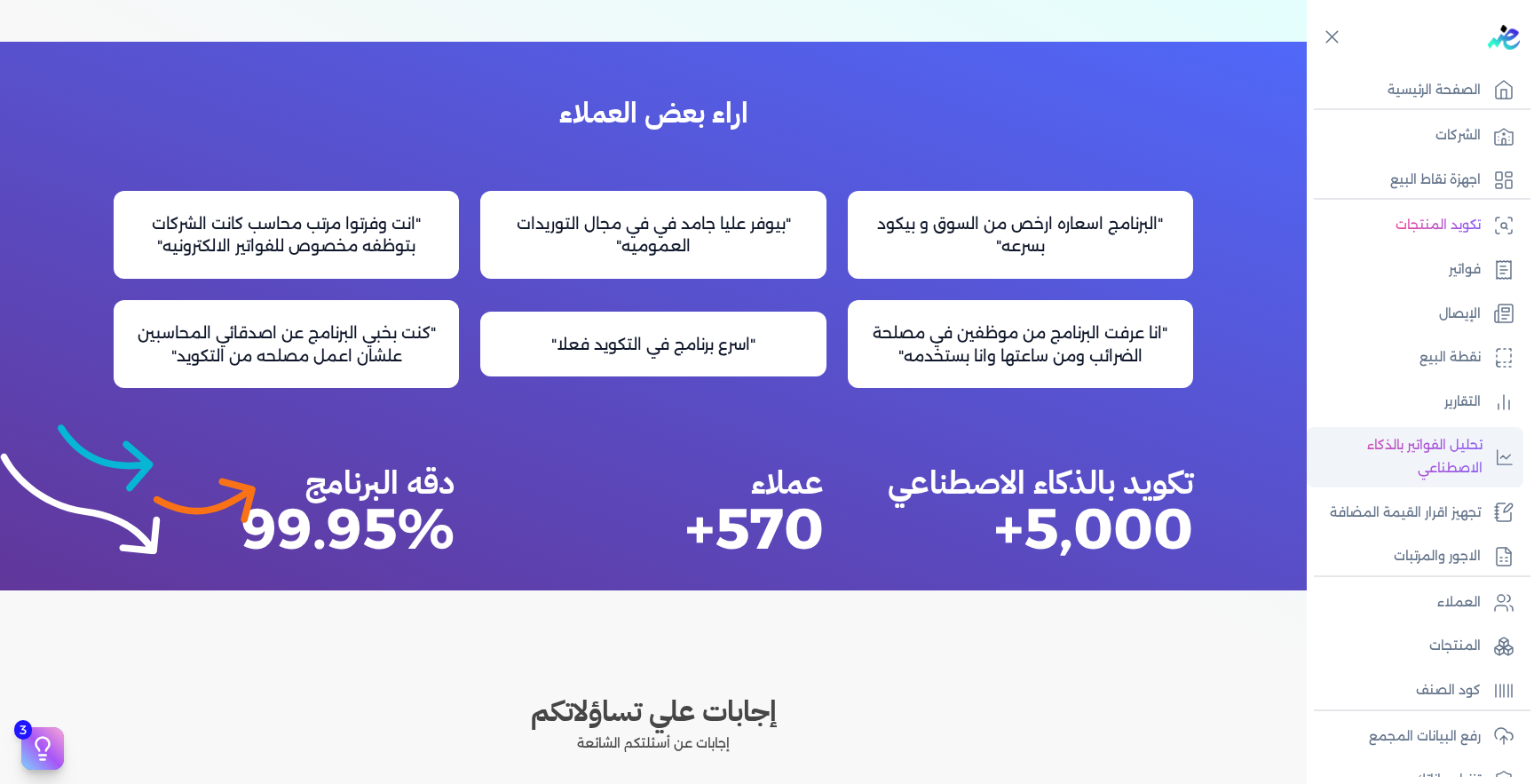
scroll to position [0, 0]
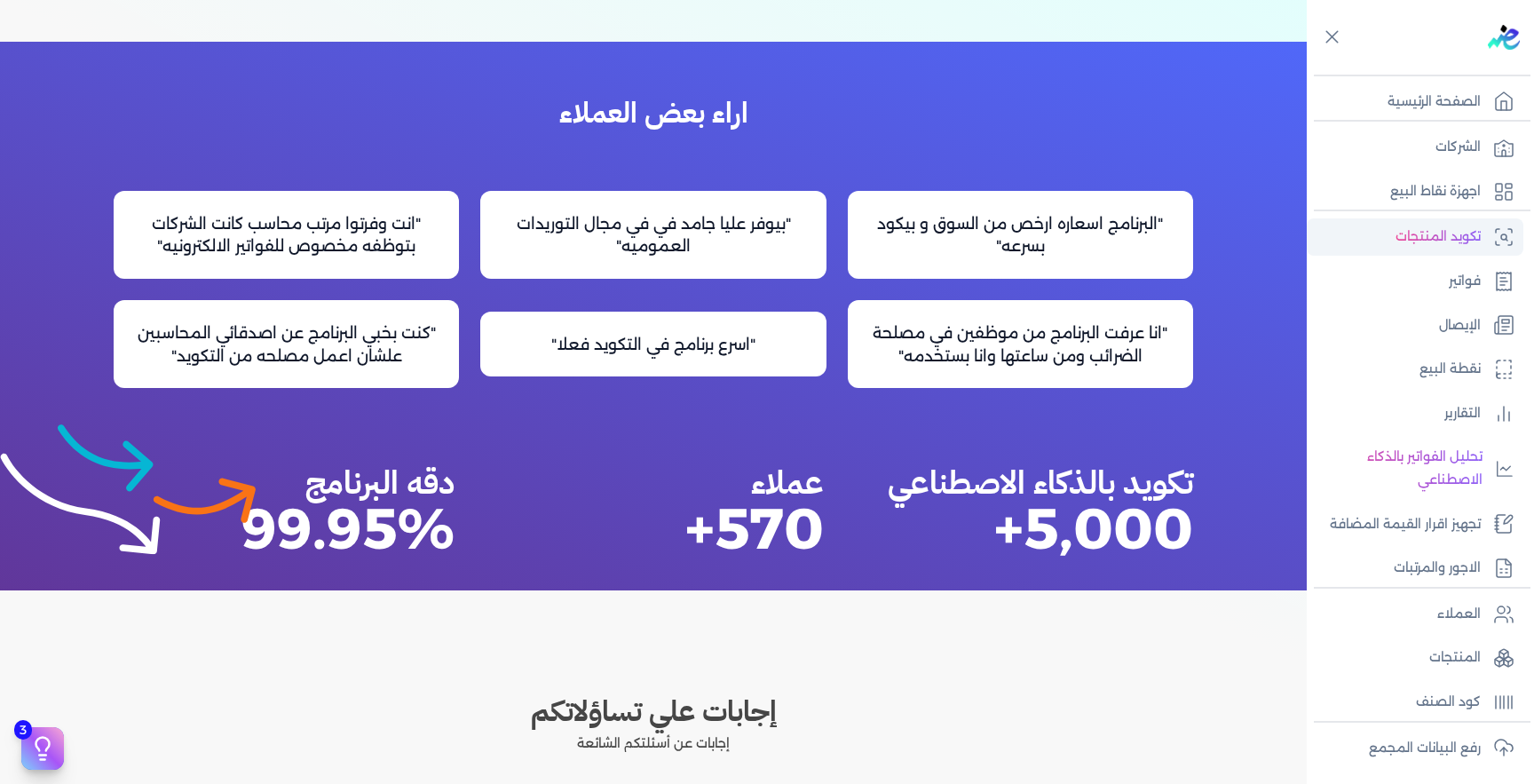
click at [1459, 243] on p "تكويد المنتجات" at bounding box center [1439, 236] width 86 height 23
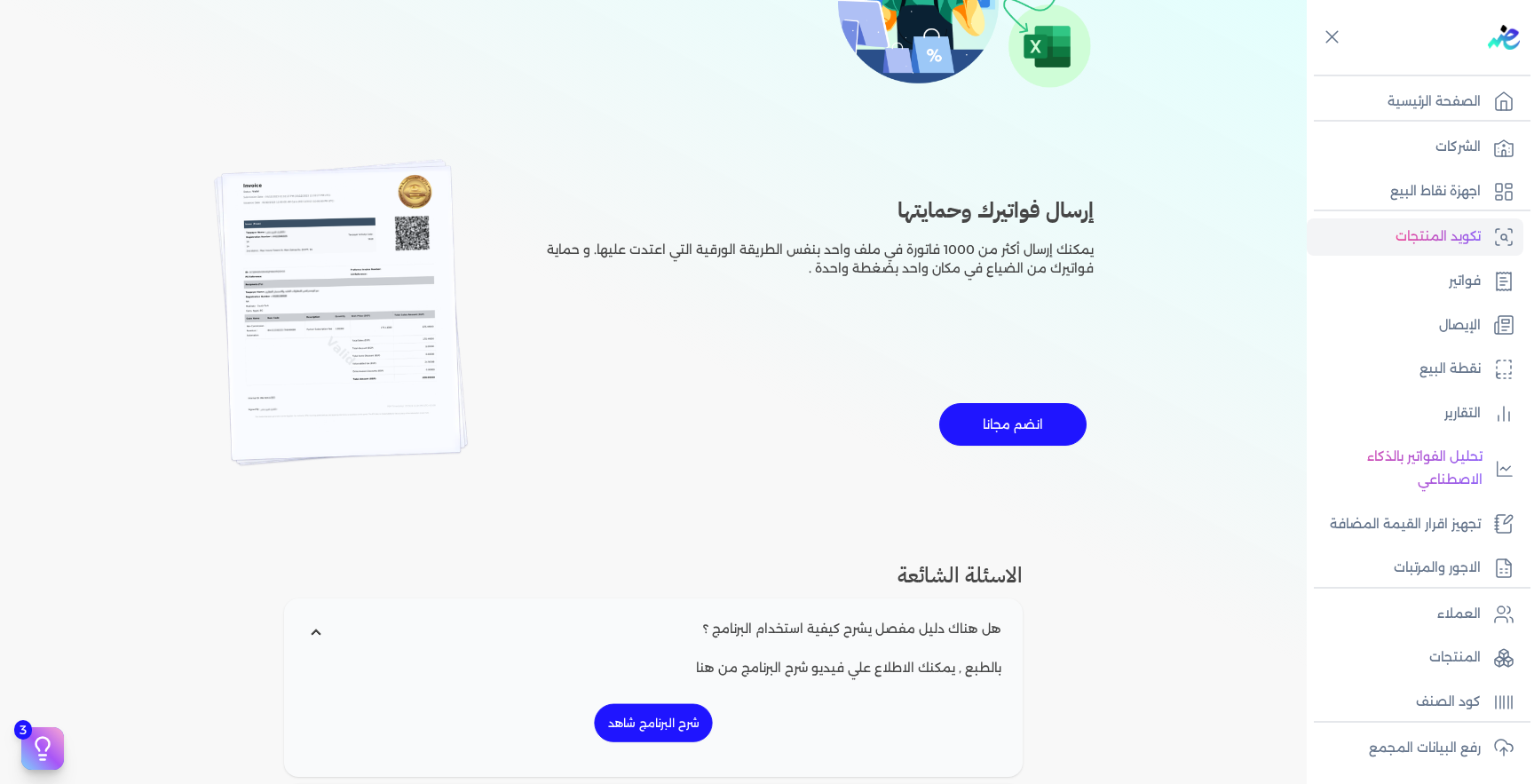
scroll to position [1583, 0]
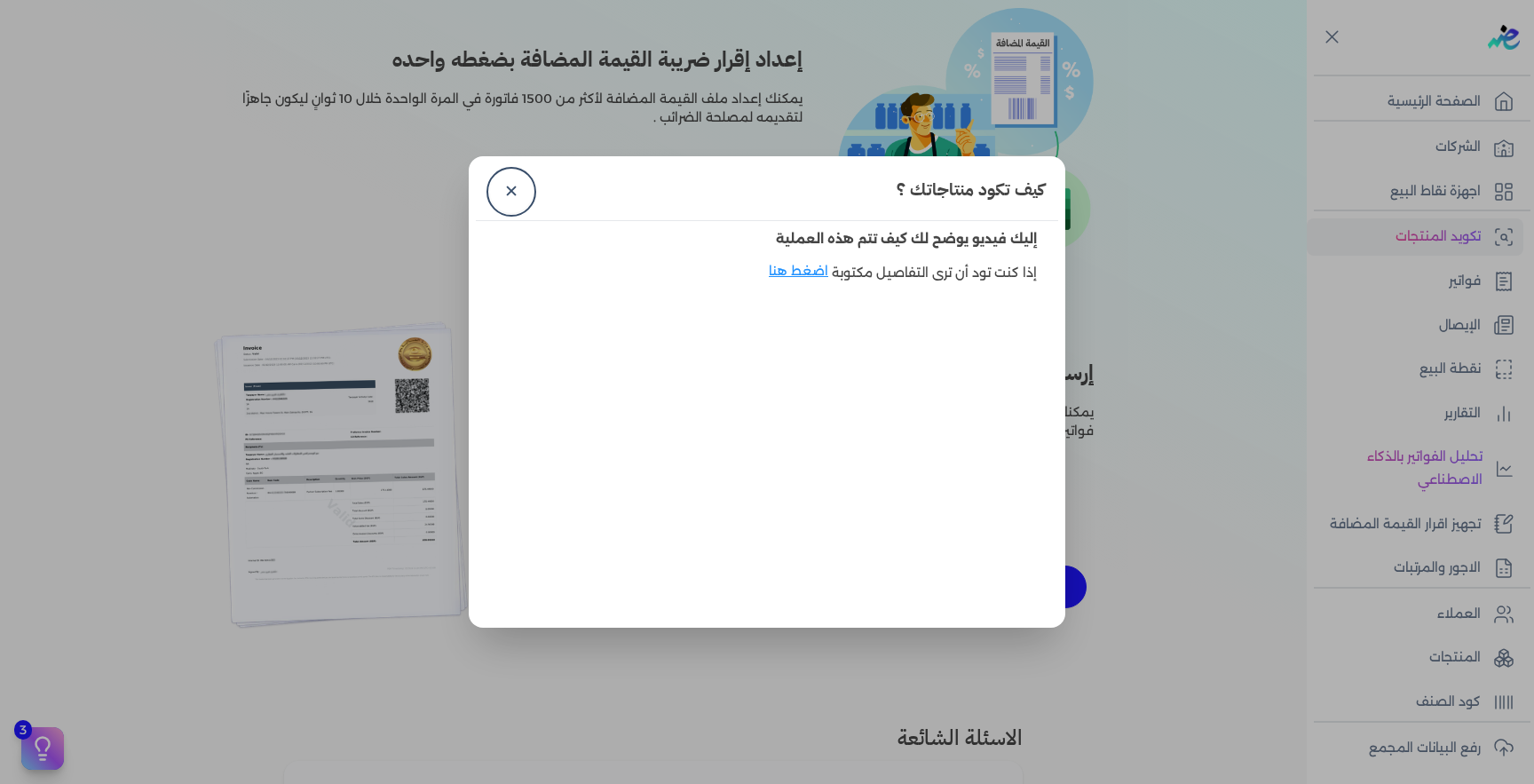
click at [1171, 245] on dialog "كيف تكود منتاجاتك ؟ ✕ إليك فيديو يوضح لك كيف تتم هذه العملية إذا كنت تود أن ترى…" at bounding box center [767, 392] width 1534 height 784
click at [514, 188] on link "✕" at bounding box center [511, 191] width 42 height 42
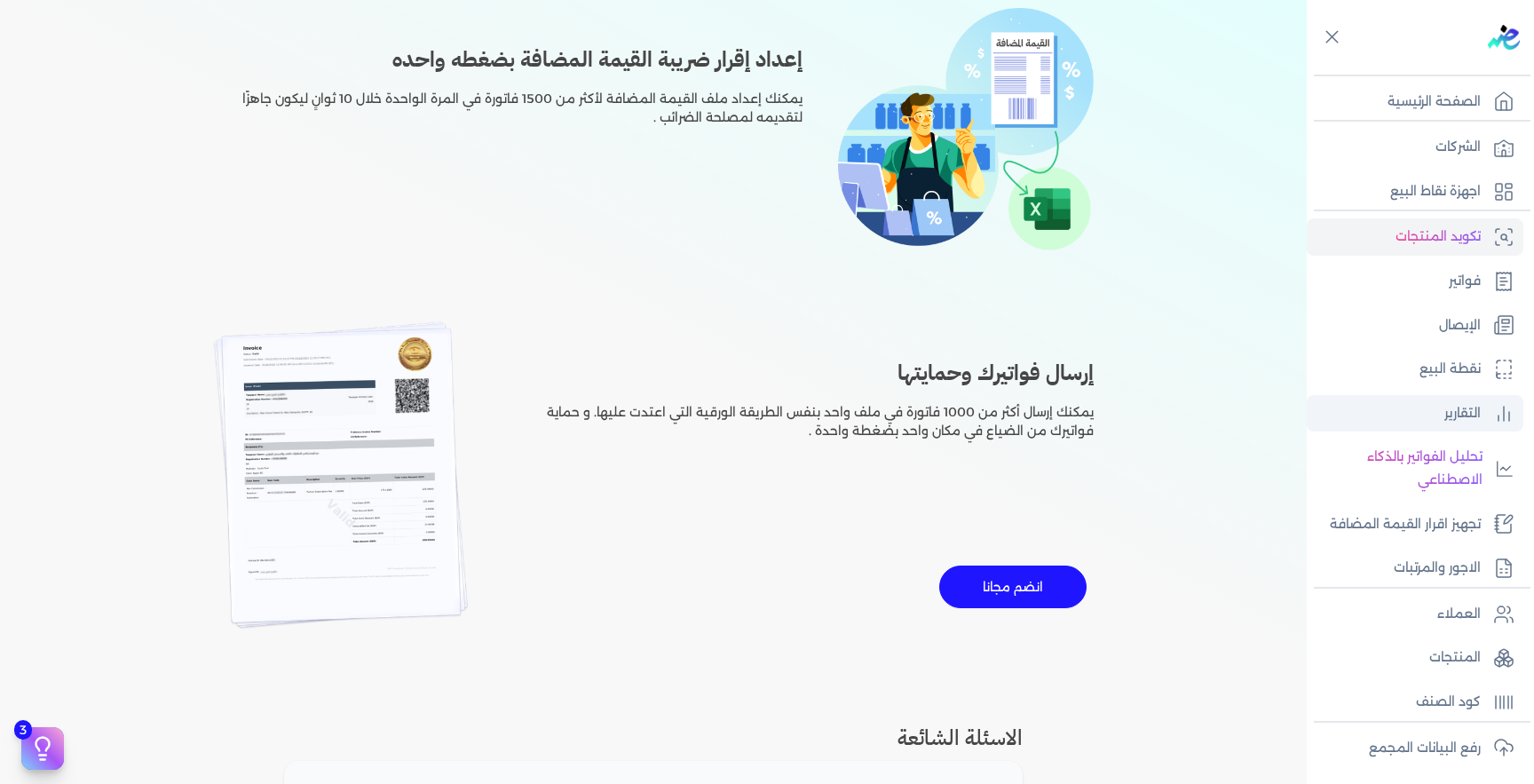
click at [1466, 417] on p "التقارير" at bounding box center [1462, 413] width 36 height 23
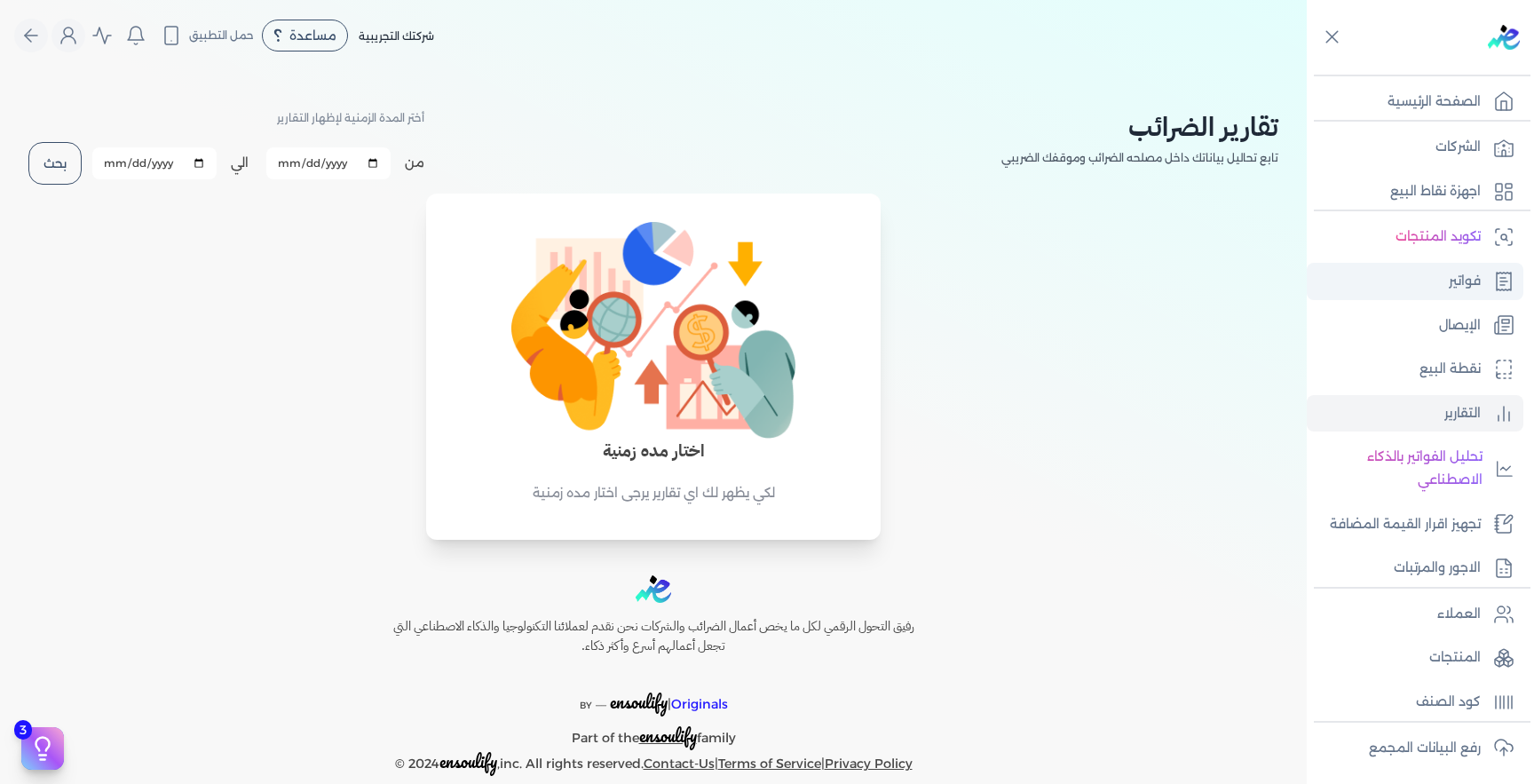
click at [1452, 288] on p "فواتير" at bounding box center [1465, 280] width 31 height 23
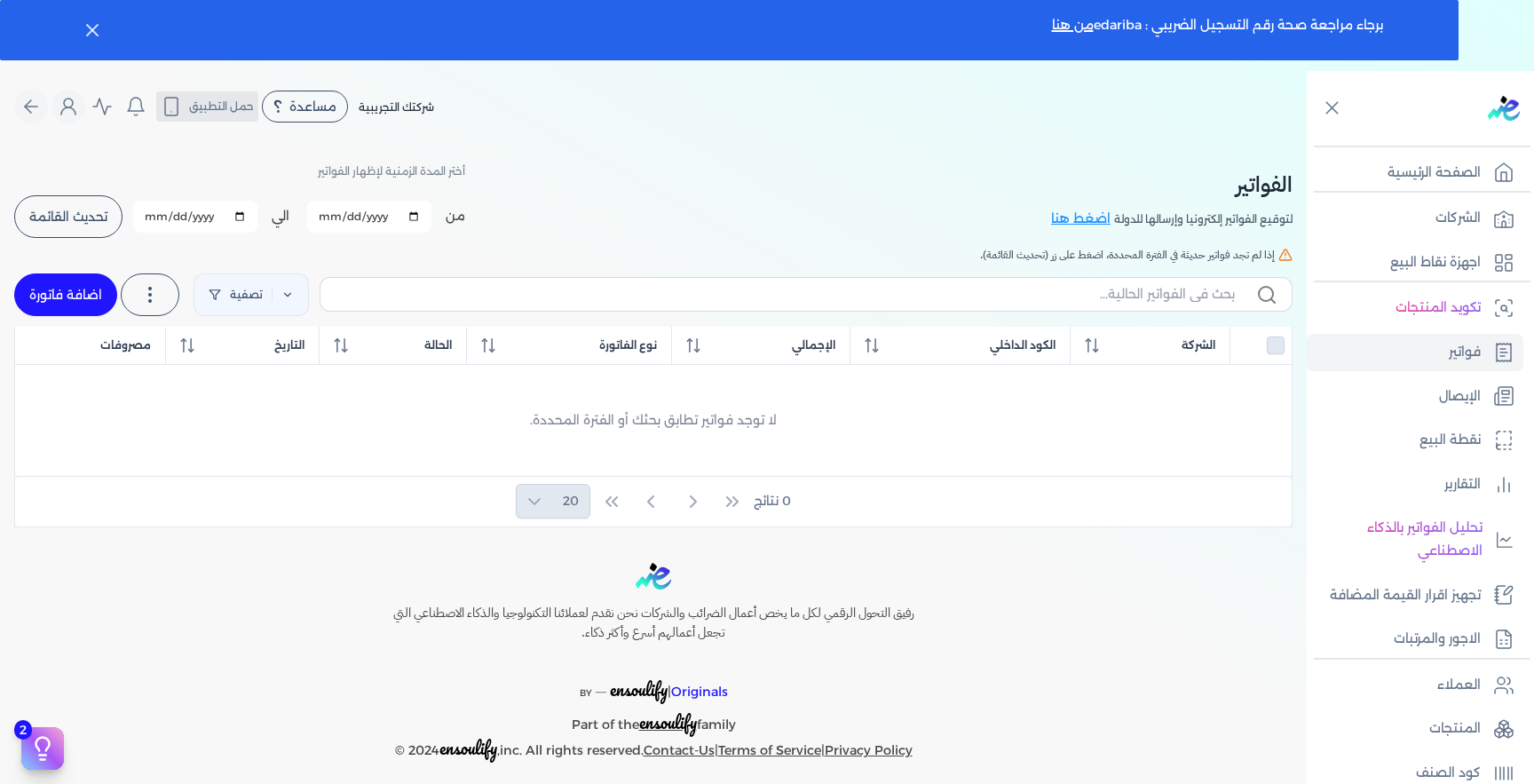
click at [226, 110] on span "حمل التطبيق" at bounding box center [221, 106] width 65 height 16
click at [1454, 440] on p "نقطة البيع" at bounding box center [1450, 440] width 61 height 23
select select "EGP"
select select "EGS"
select select "B"
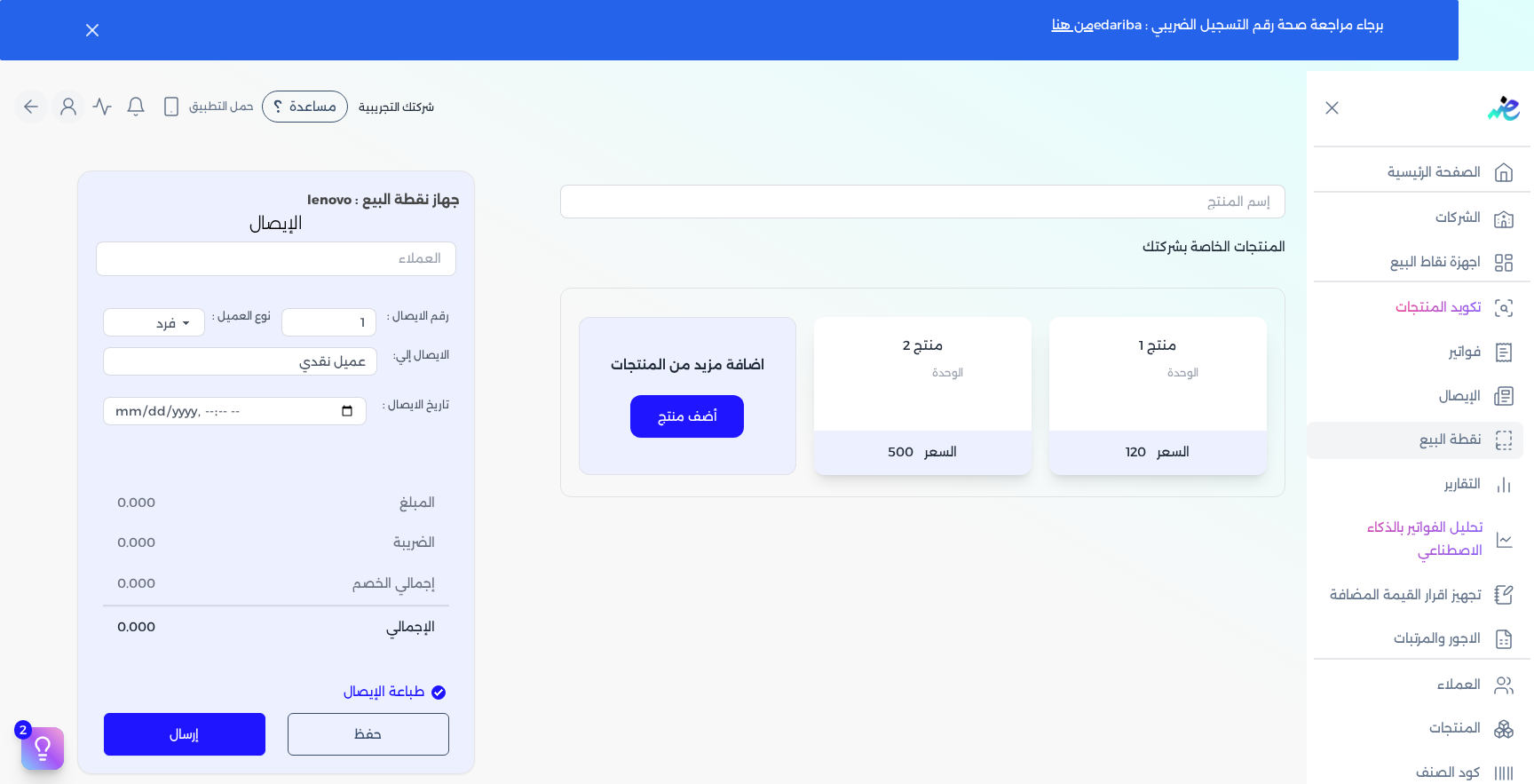
click at [890, 530] on div "المنتجات الخاصة بشركتك منتج 1 الوحدة السعر 120 منتج 2 الوحدة السعر 500 اضافة مز…" at bounding box center [923, 472] width 754 height 604
click at [922, 414] on div "منتج 2 الوحدة" at bounding box center [923, 374] width 217 height 114
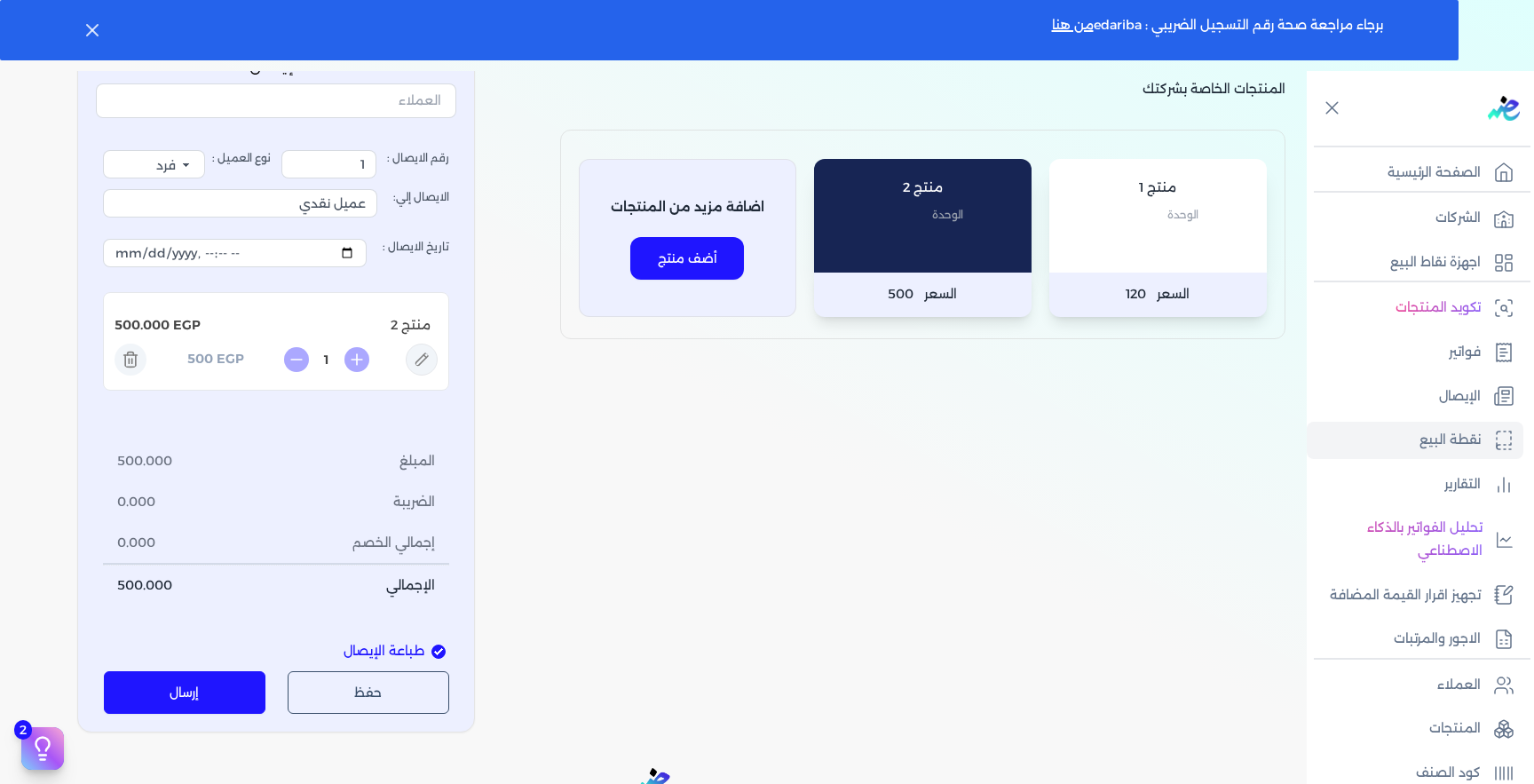
scroll to position [204, 0]
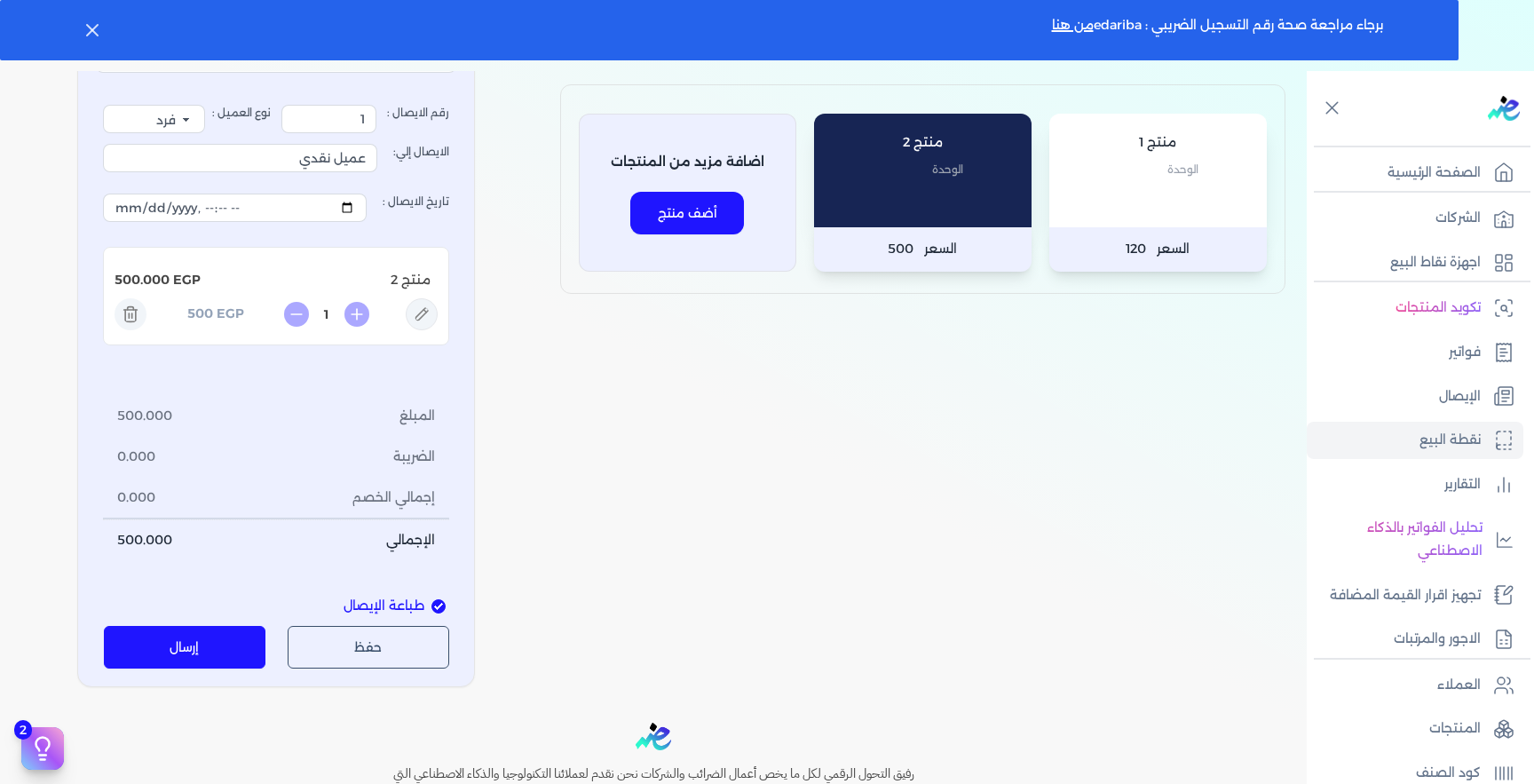
click at [371, 632] on button "حفظ" at bounding box center [368, 646] width 162 height 42
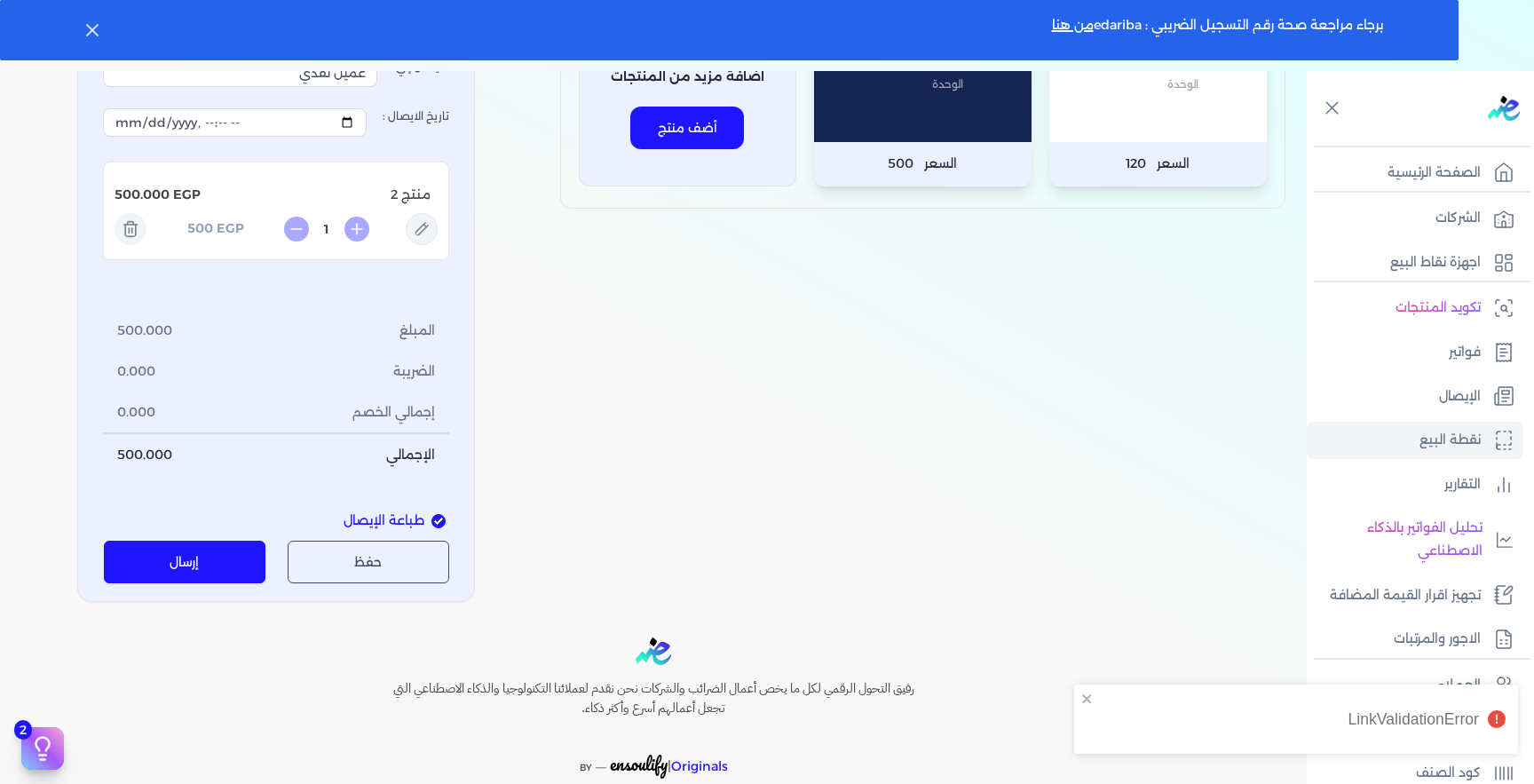
scroll to position [353, 0]
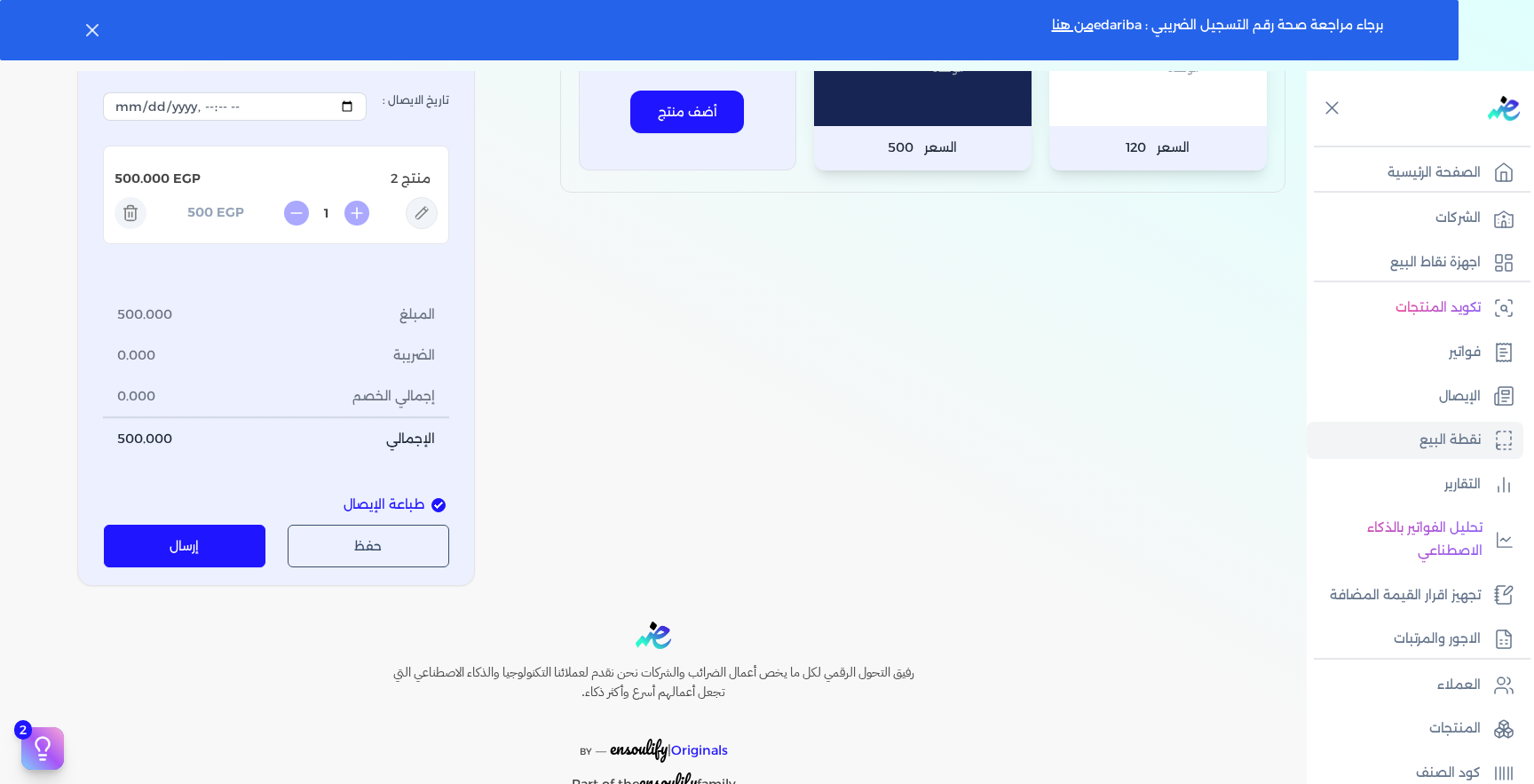
click at [370, 536] on button "حفظ" at bounding box center [368, 545] width 162 height 42
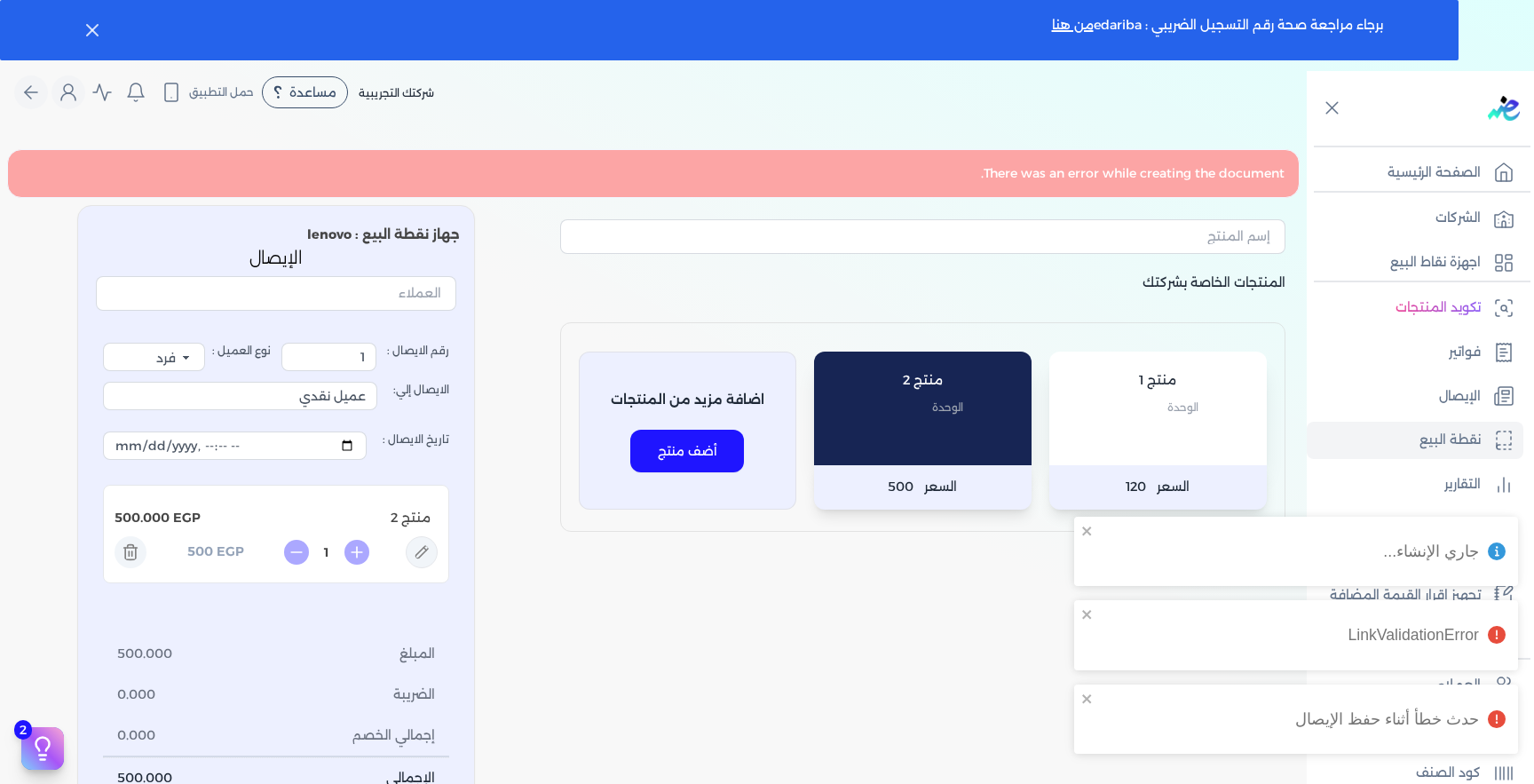
scroll to position [0, 0]
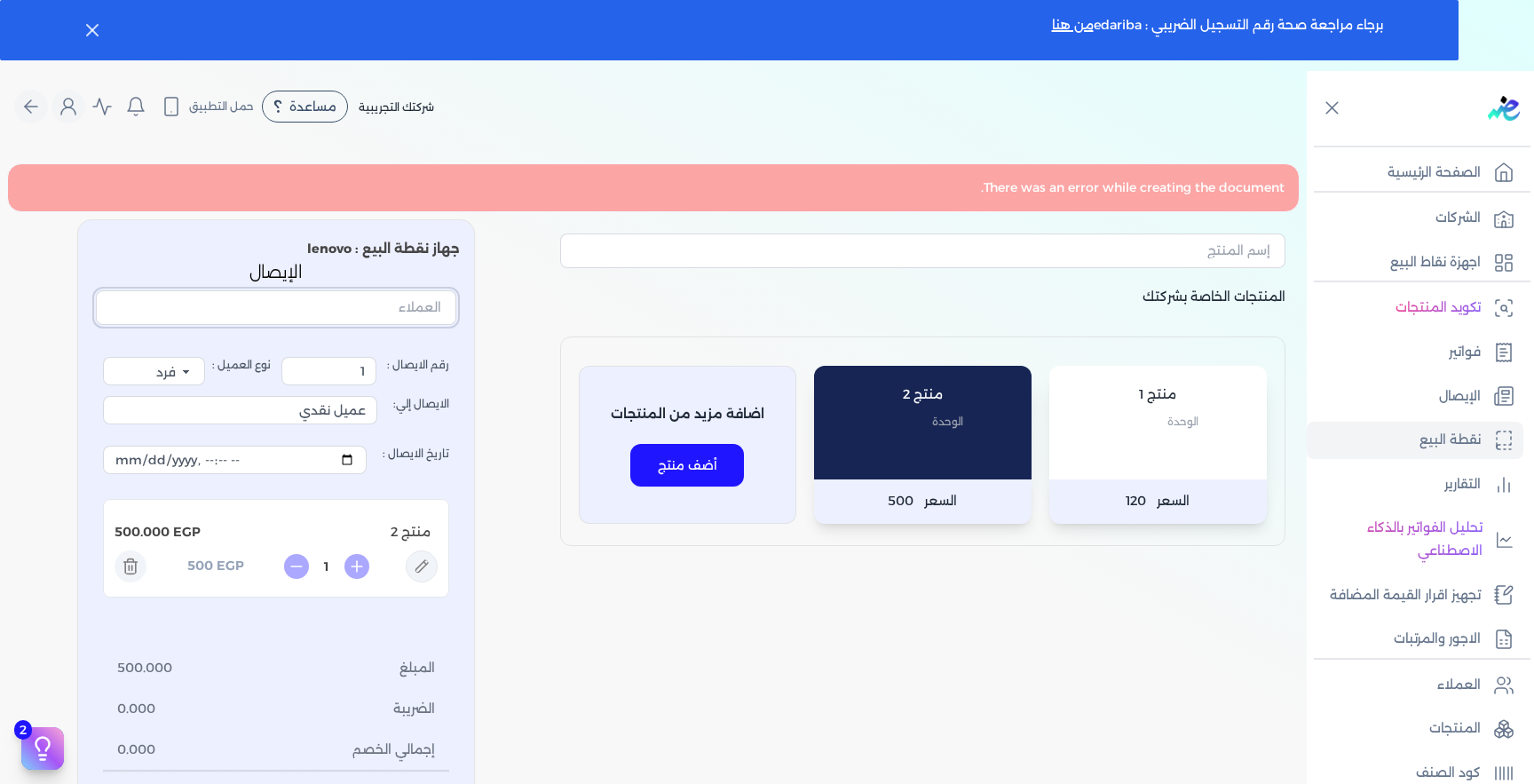
click at [408, 313] on input "text" at bounding box center [276, 307] width 360 height 33
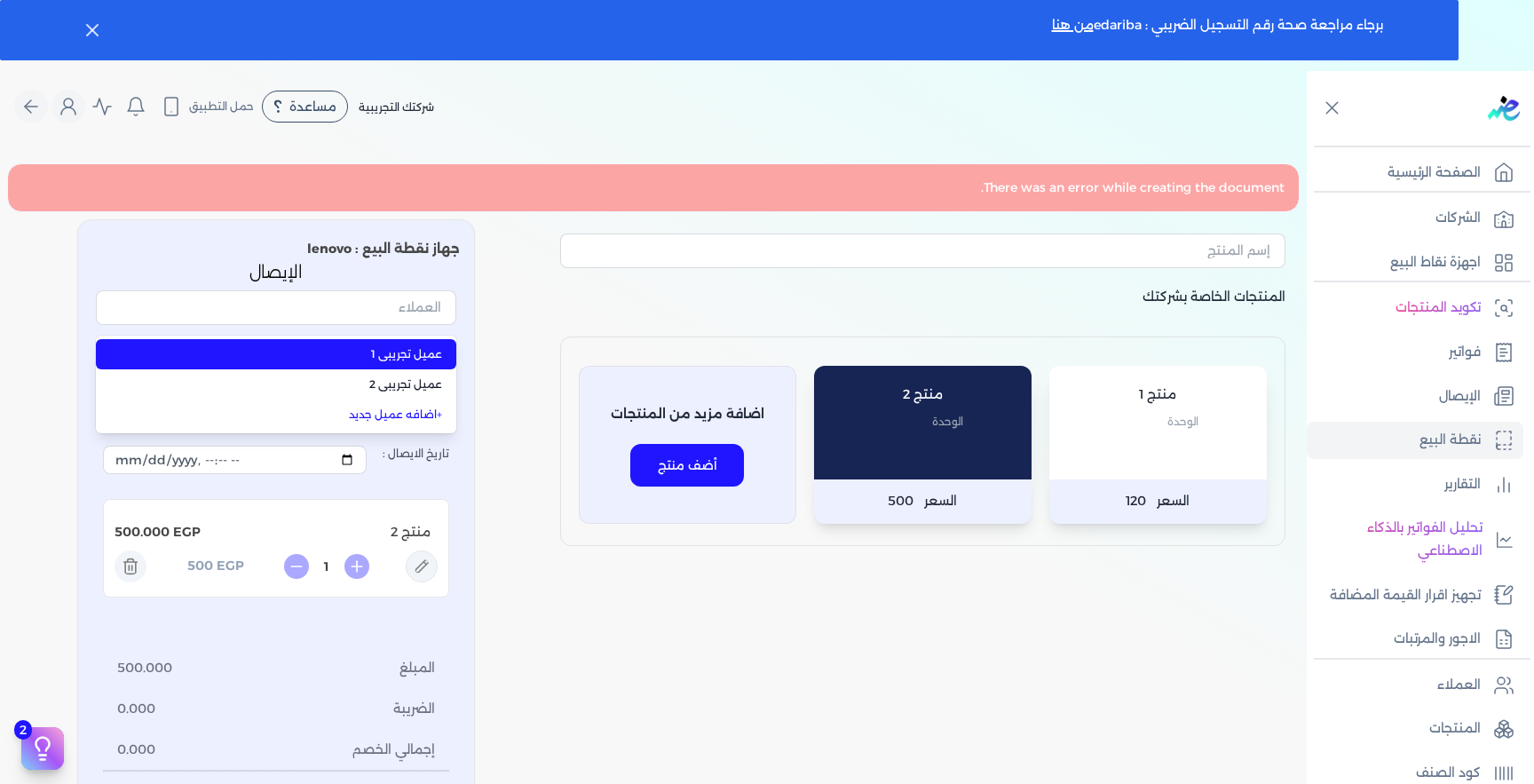
click at [401, 352] on span "عميل تجريبي 1" at bounding box center [287, 354] width 311 height 16
type input "عميل تجريبي 1"
select select "B"
type input "عميل تجريبي 1"
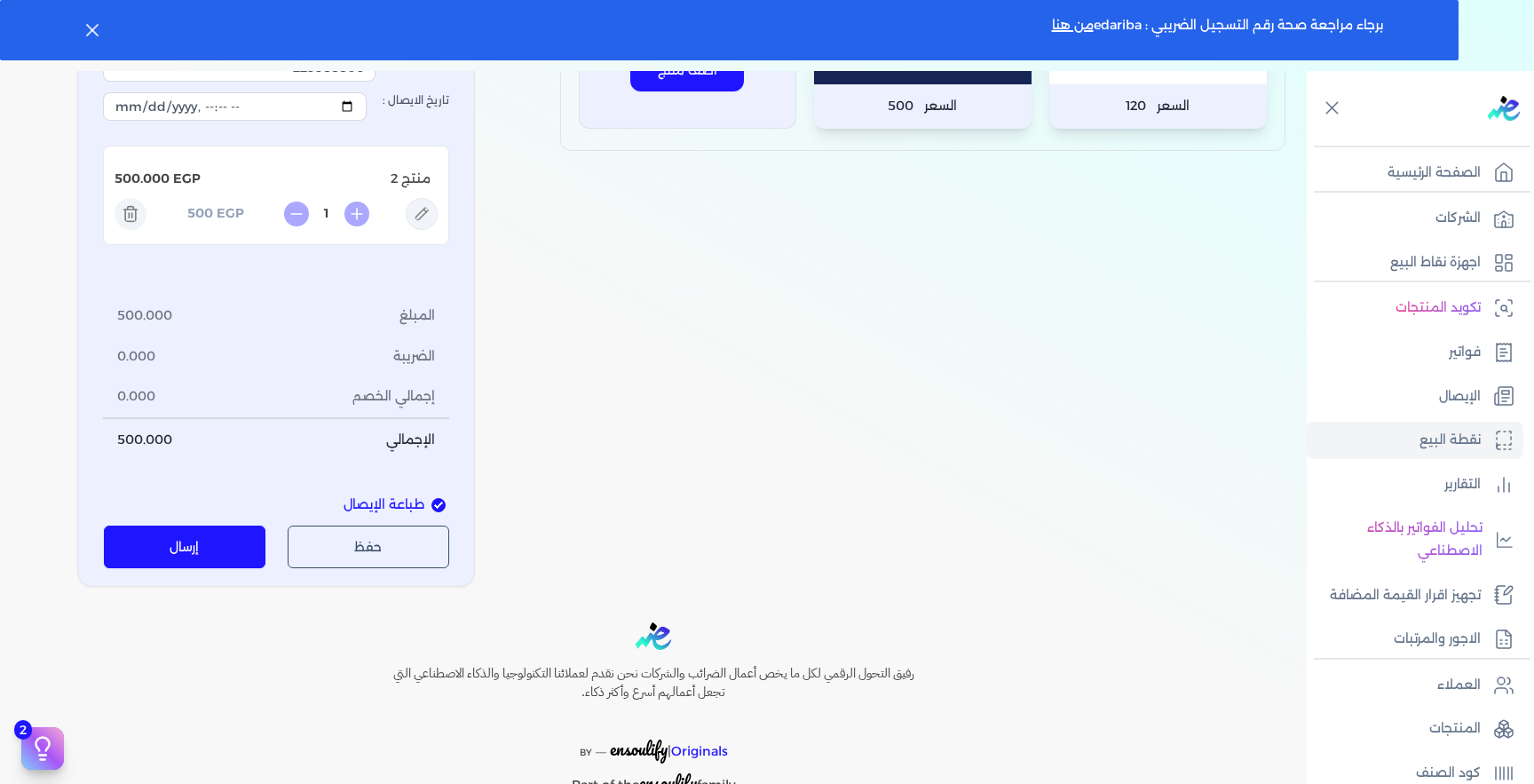
click at [397, 531] on button "حفظ" at bounding box center [368, 546] width 162 height 42
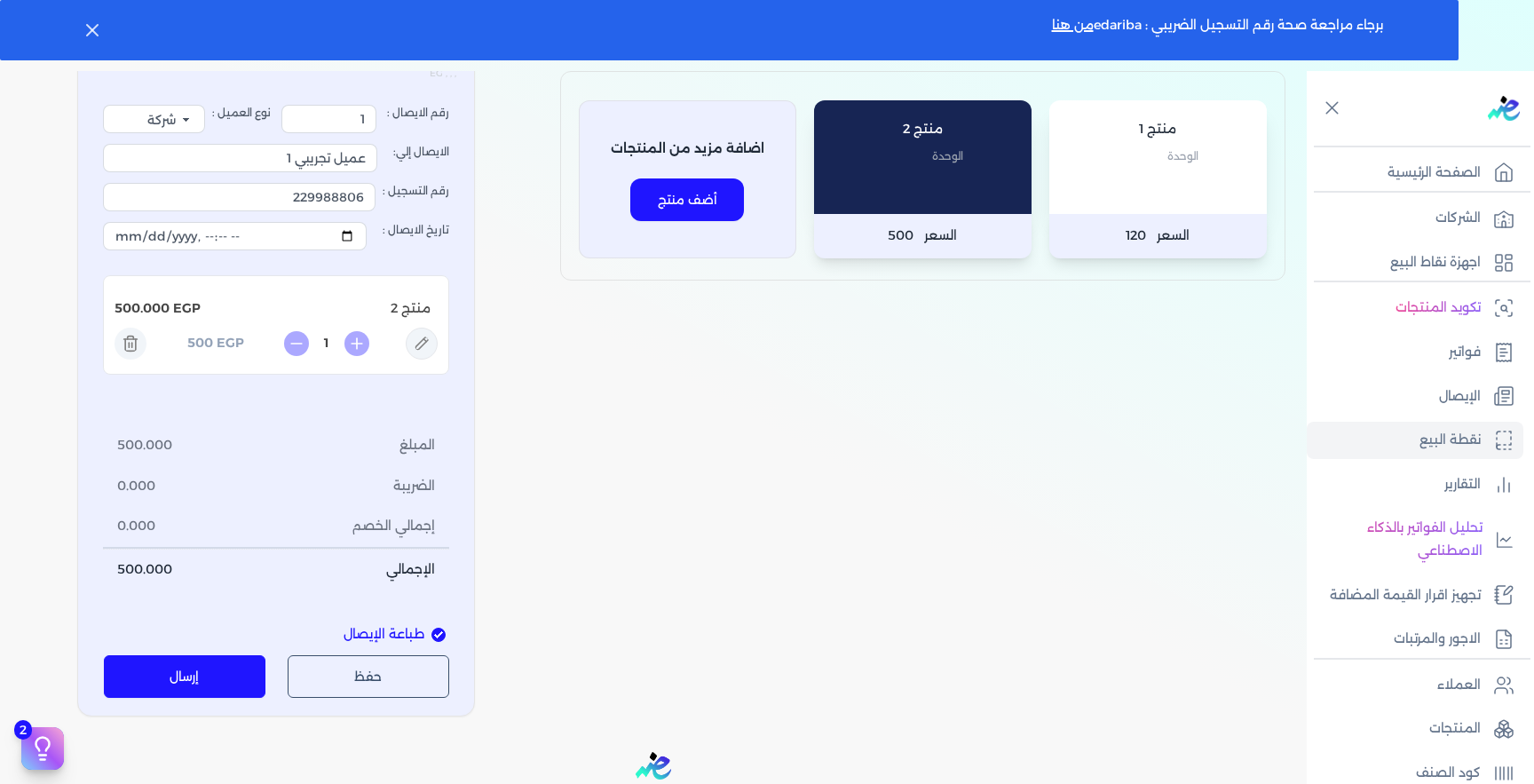
scroll to position [267, 0]
click at [432, 627] on label "طباعة الإيصال" at bounding box center [276, 634] width 360 height 41
click at [432, 627] on input "طباعة الإيصال" at bounding box center [439, 633] width 14 height 14
checkbox input "false"
click at [202, 674] on button "إرسال" at bounding box center [185, 675] width 162 height 42
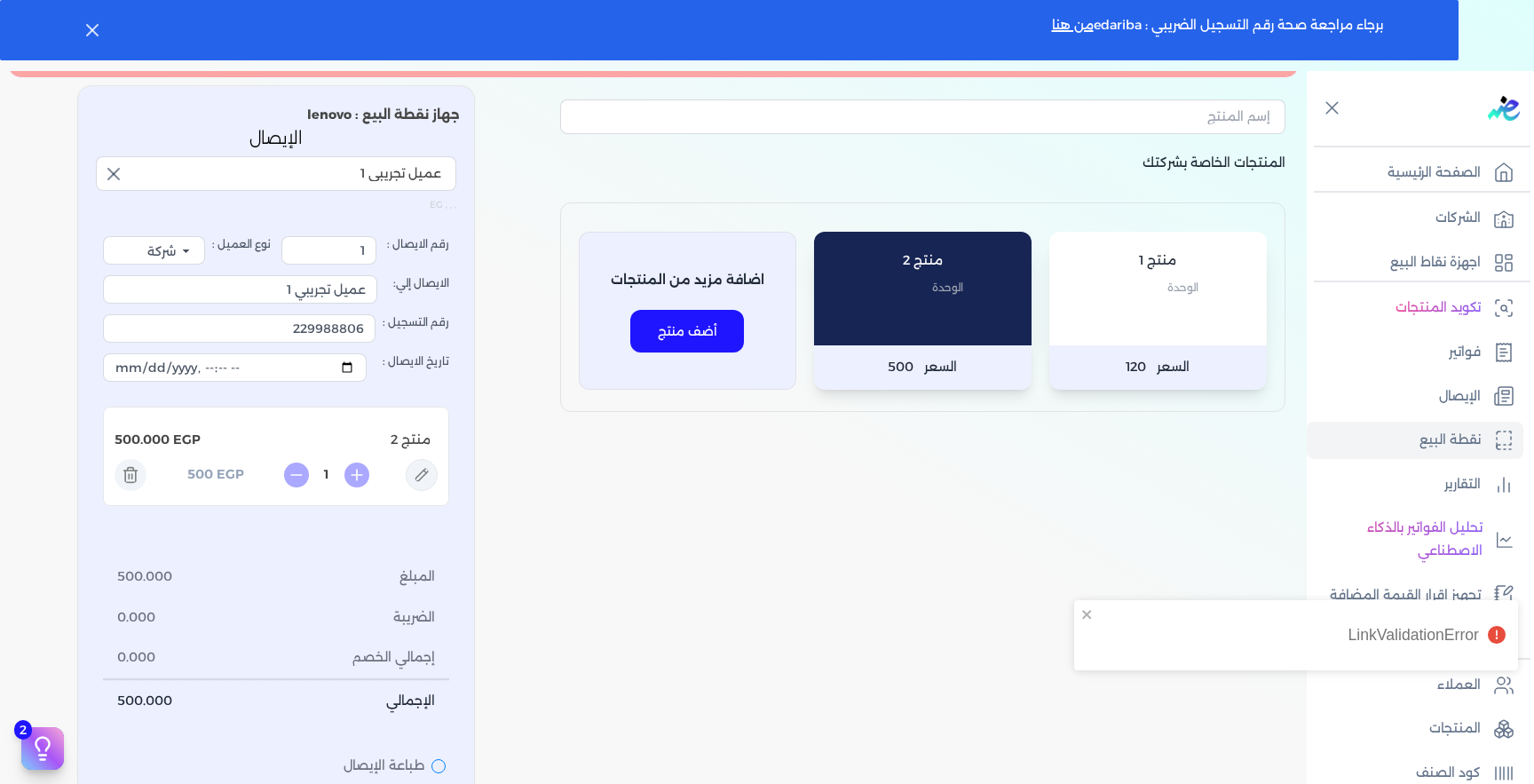
scroll to position [141, 0]
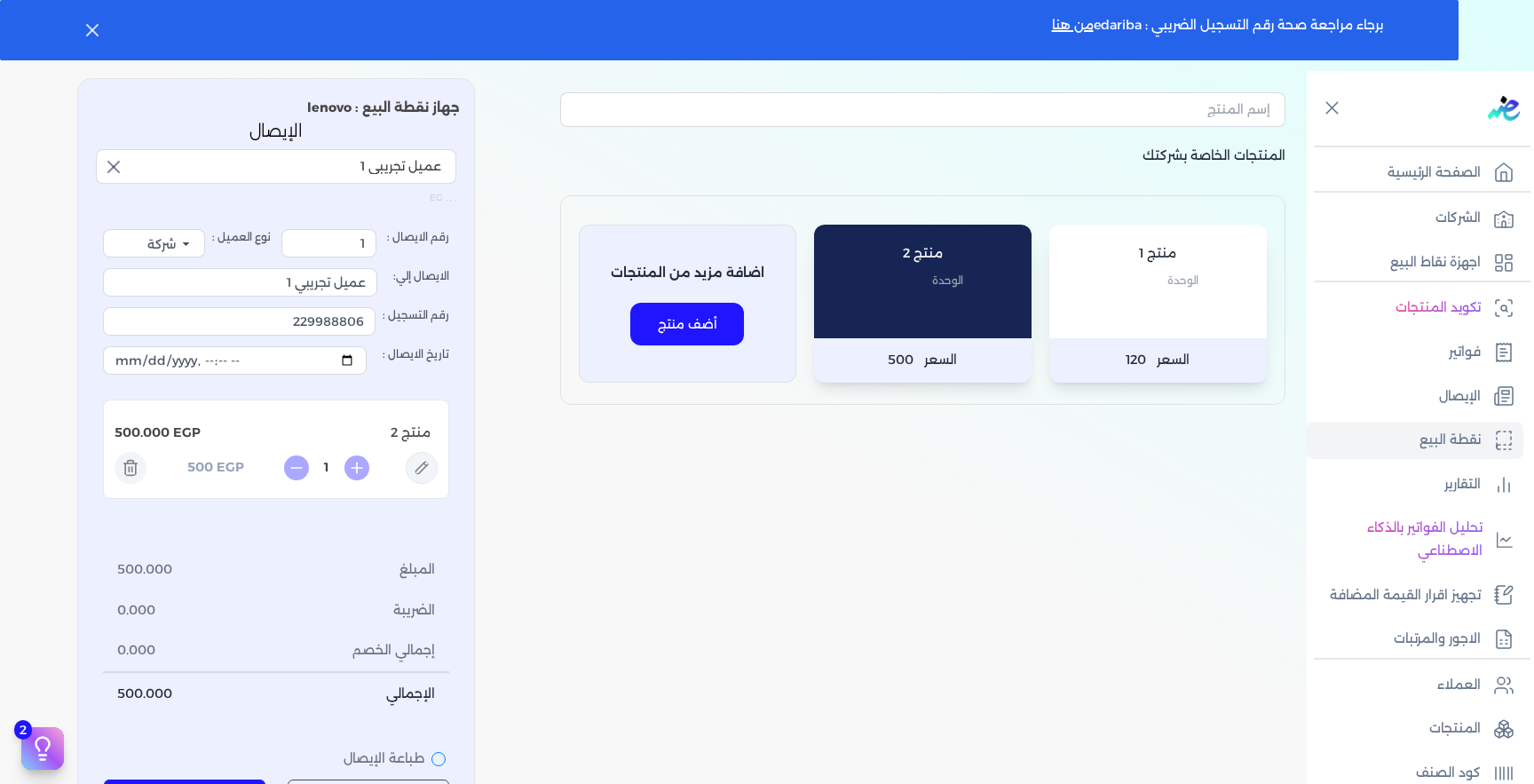
click at [1147, 306] on div "منتج 1 الوحدة" at bounding box center [1158, 281] width 217 height 114
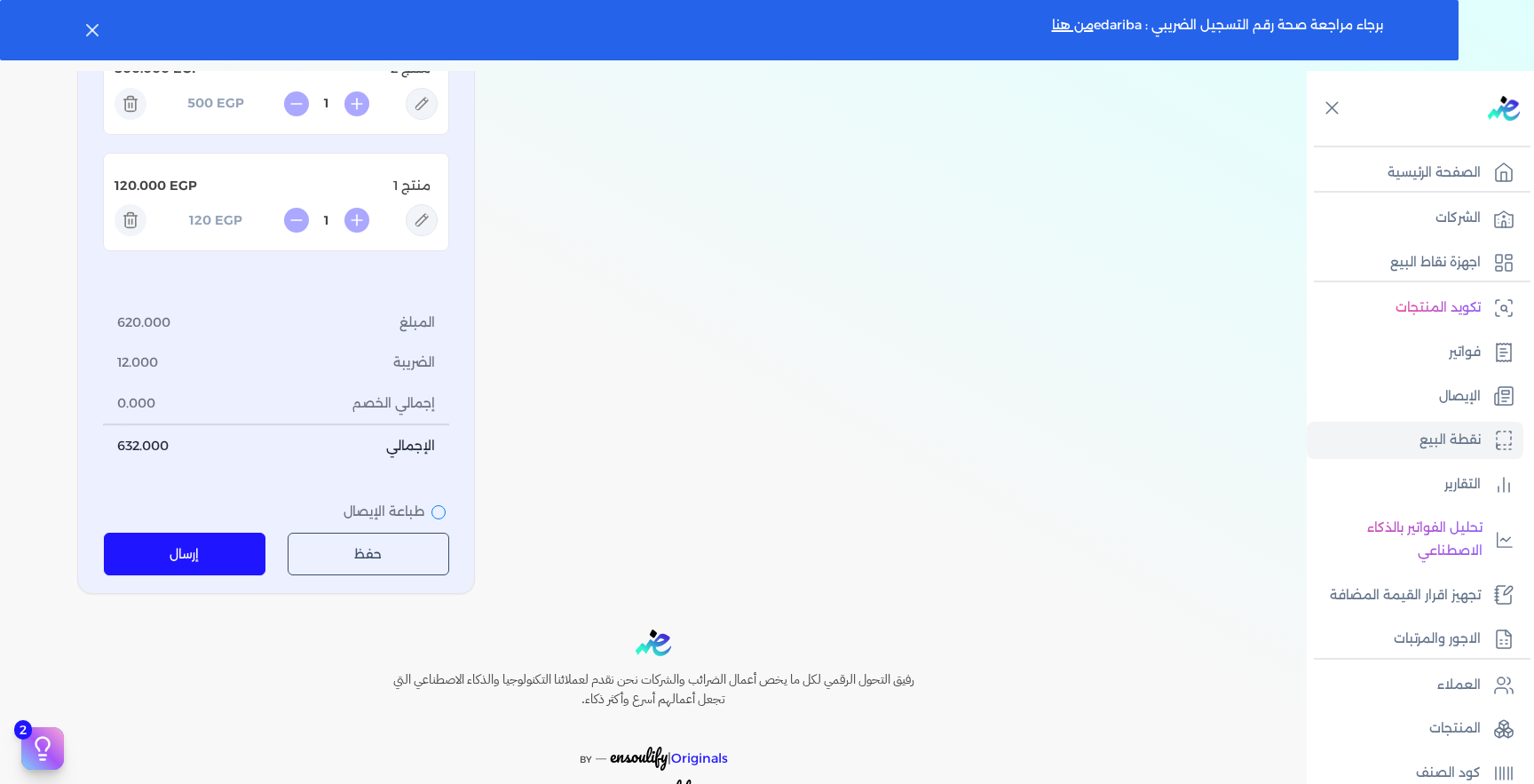
scroll to position [513, 0]
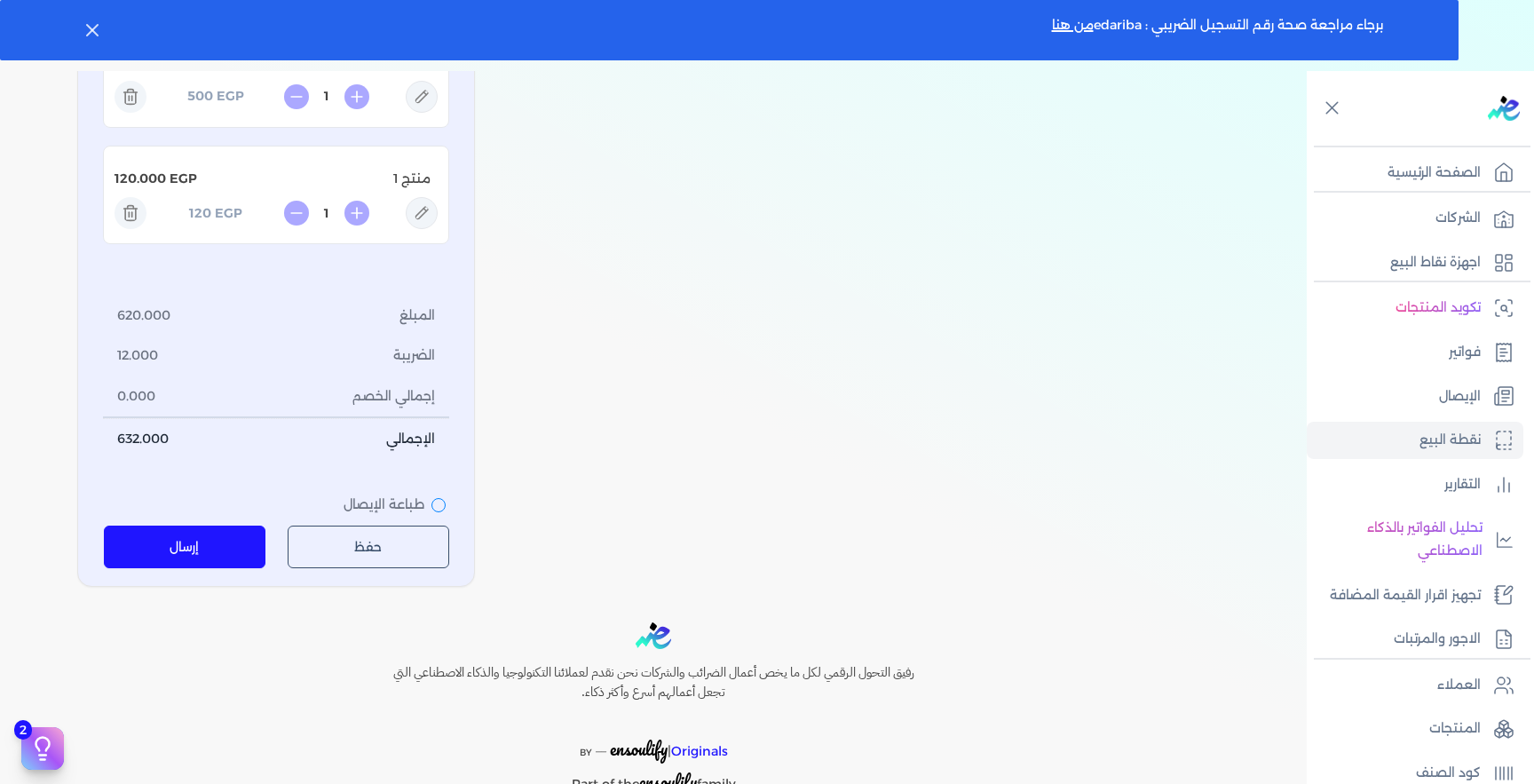
click at [237, 556] on button "إرسال" at bounding box center [185, 546] width 162 height 42
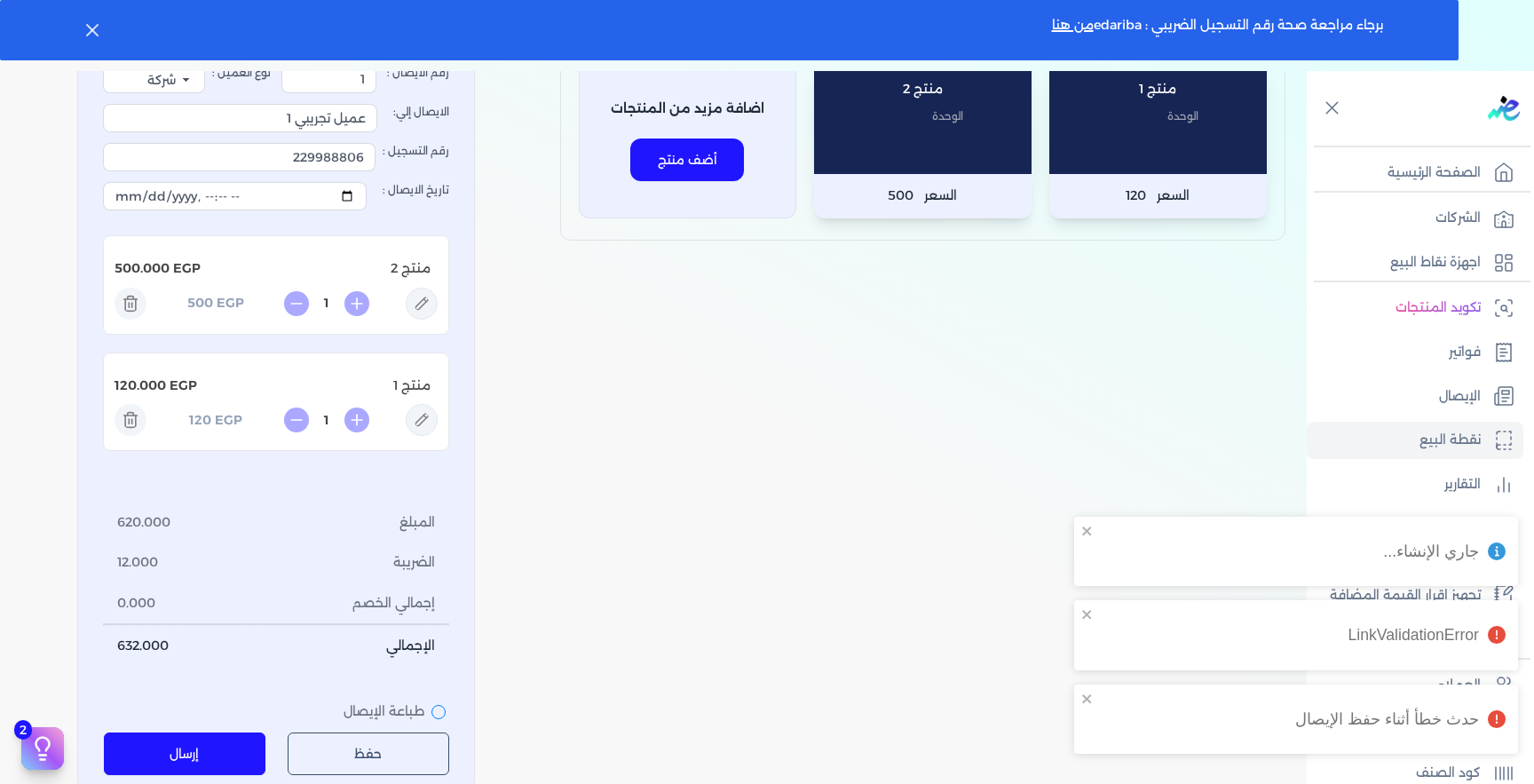
scroll to position [452, 0]
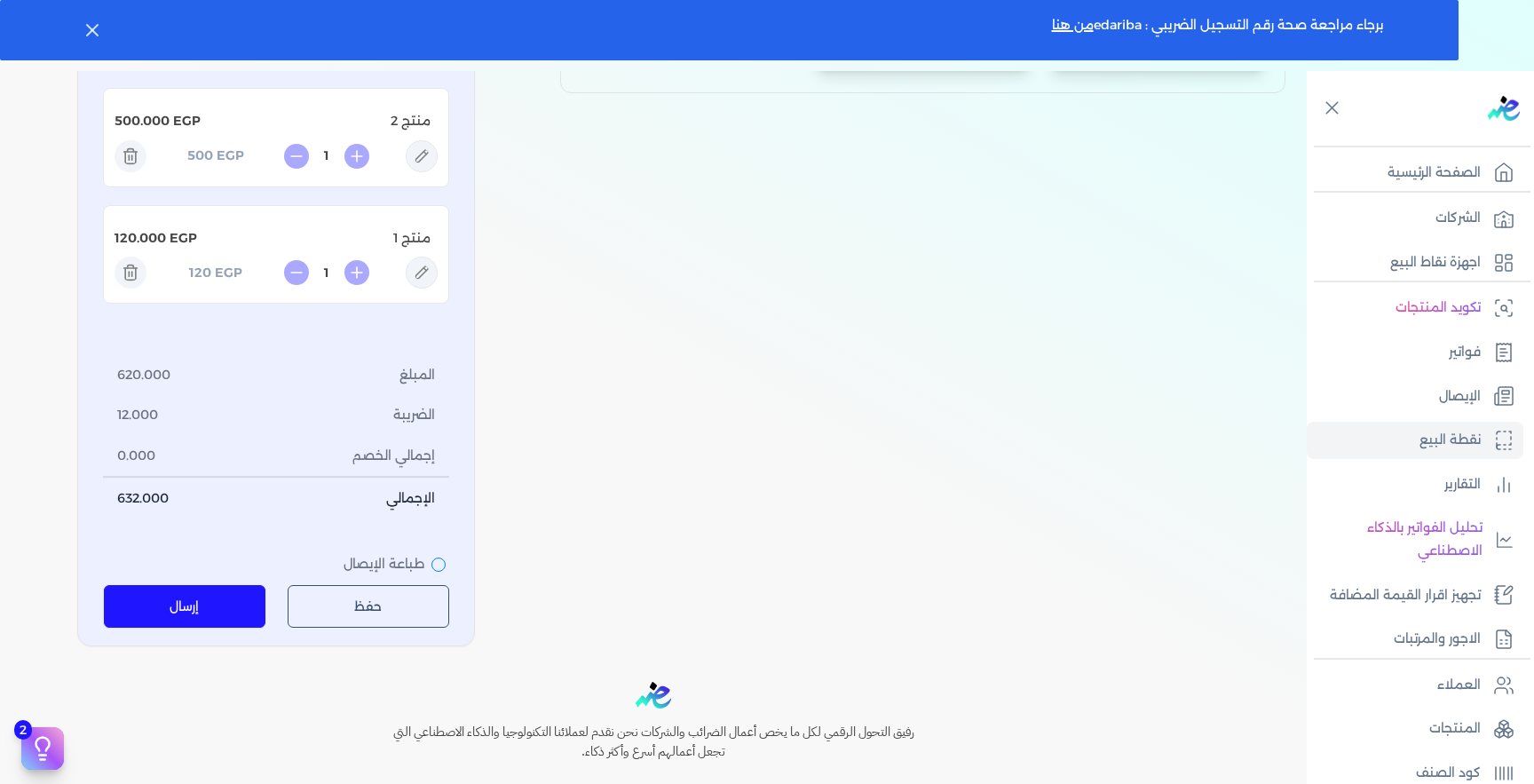
scroll to position [91, 0]
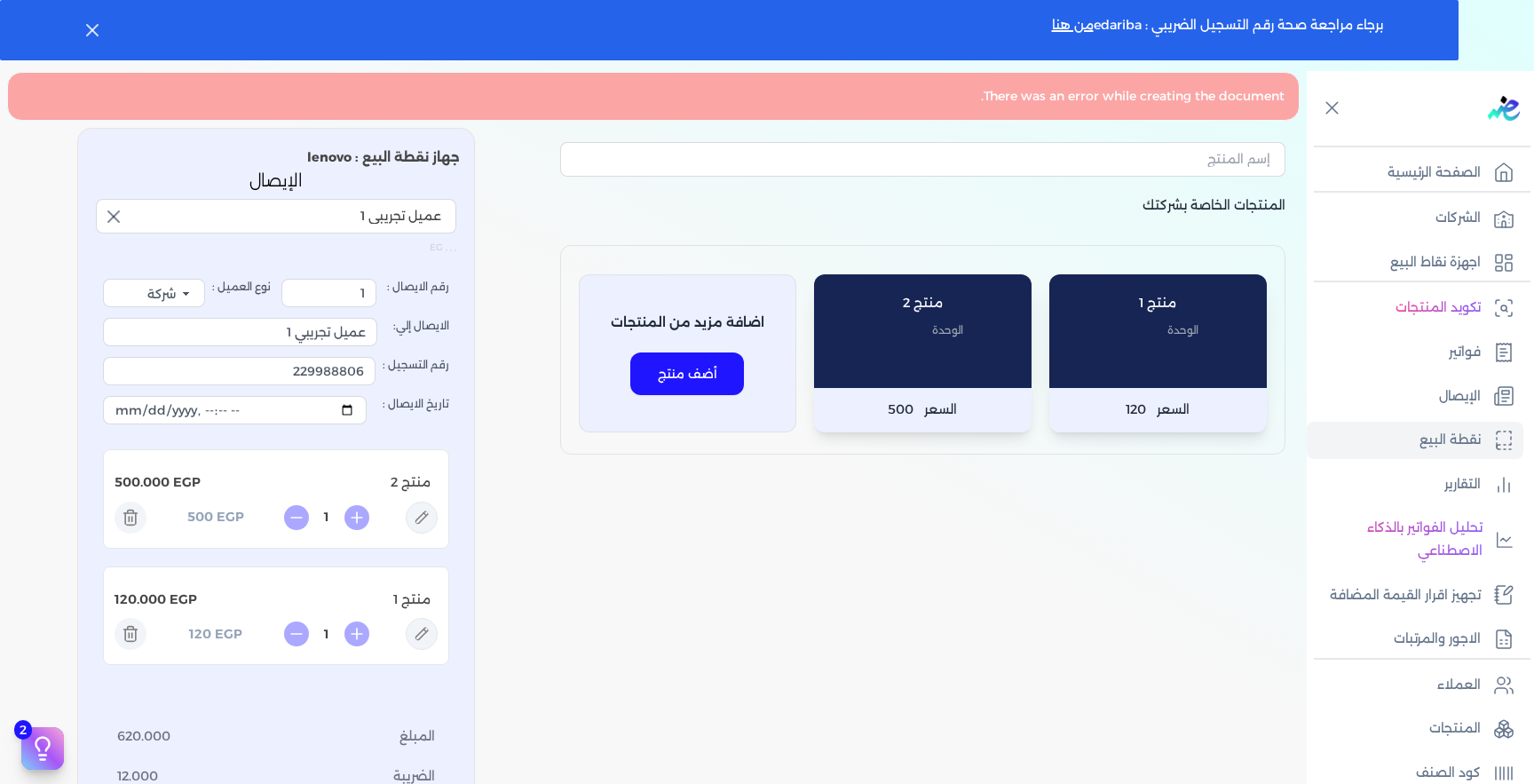
click at [807, 521] on div "المنتجات الخاصة بشركتك منتج 1 الوحدة السعر 120 منتج 2 الوحدة السعر 500 اضافة مز…" at bounding box center [923, 568] width 754 height 879
